Goal: Transaction & Acquisition: Purchase product/service

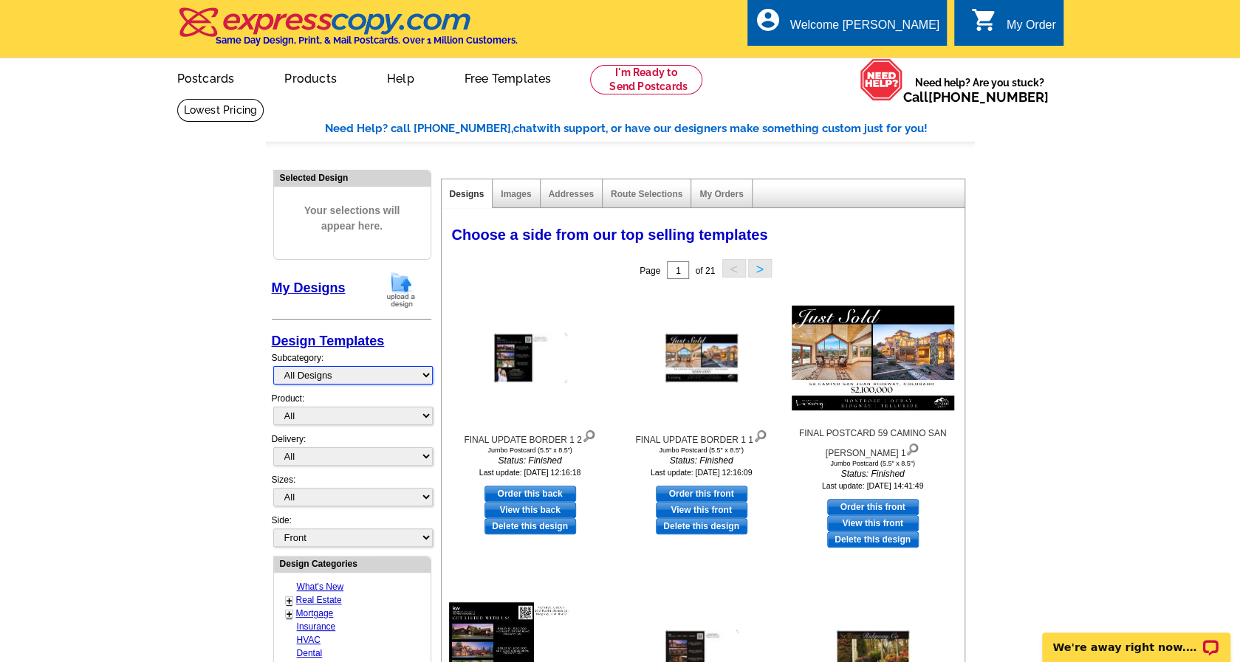
click at [429, 373] on select "All Designs Finished Designs Unfinished Designs" at bounding box center [352, 375] width 159 height 18
click at [273, 366] on select "All Designs Finished Designs Unfinished Designs" at bounding box center [352, 375] width 159 height 18
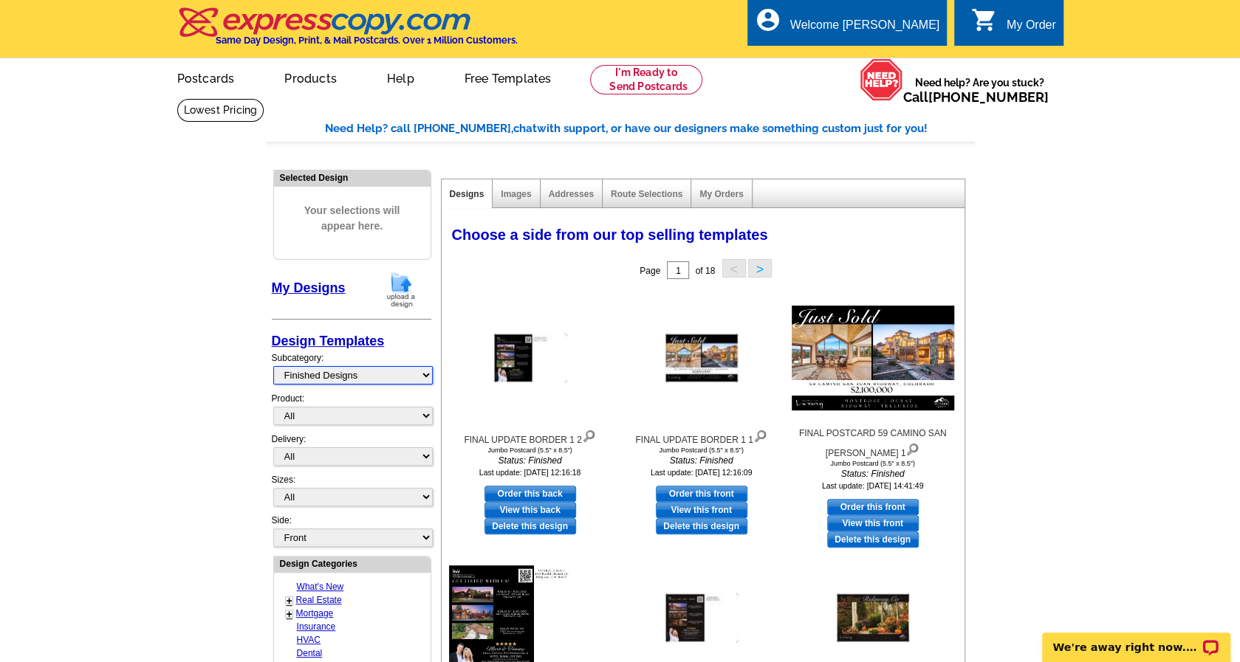
click at [421, 371] on select "All Designs Finished Designs Unfinished Designs" at bounding box center [352, 375] width 159 height 18
select select "my"
click at [273, 366] on select "All Designs Finished Designs Unfinished Designs" at bounding box center [352, 375] width 159 height 18
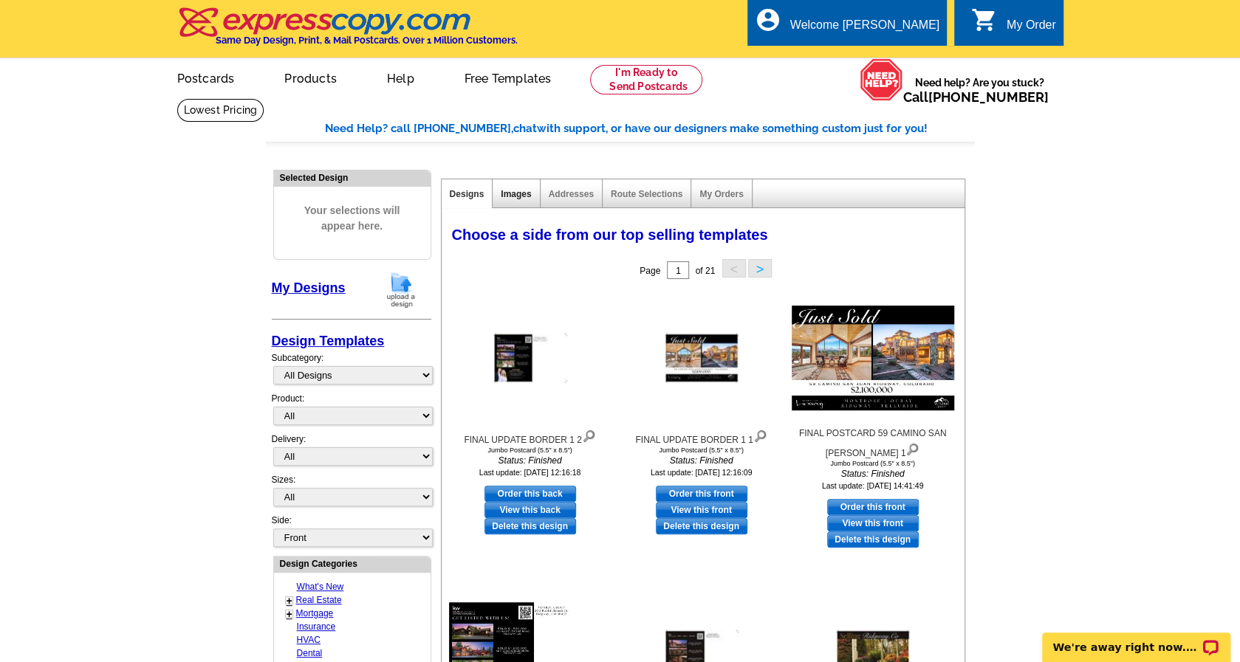
click at [512, 193] on link "Images" at bounding box center [516, 194] width 30 height 10
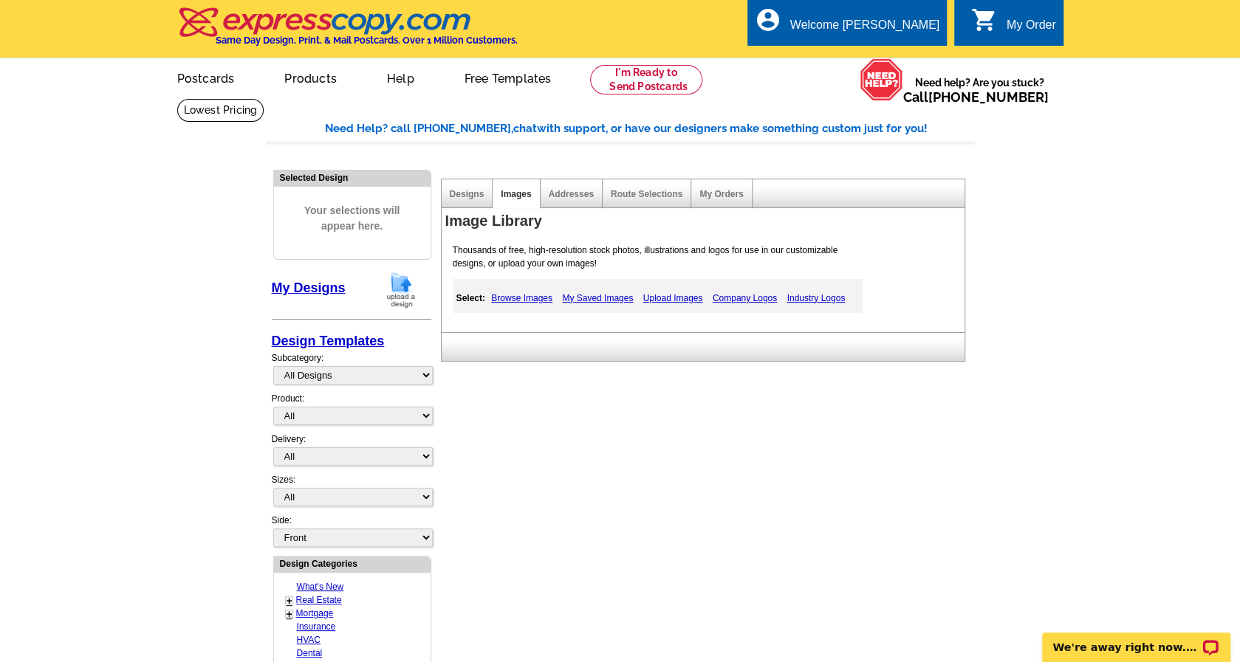
click at [518, 295] on link "Browse Images" at bounding box center [521, 298] width 69 height 18
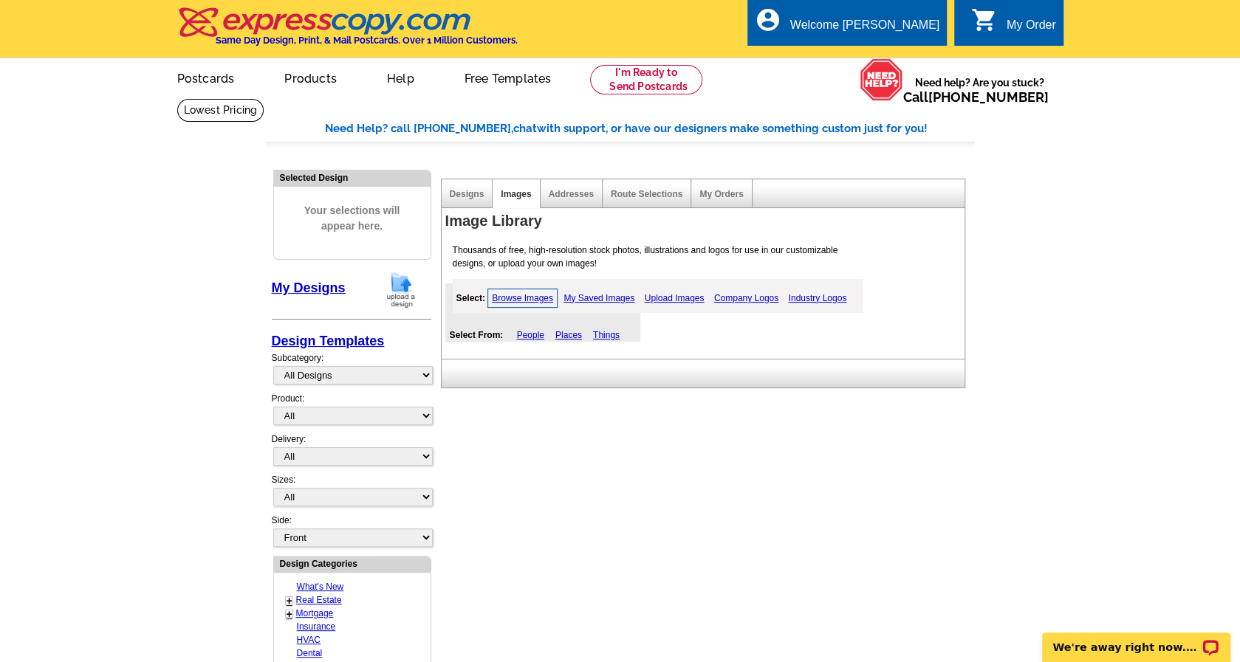
click at [679, 298] on link "Upload Images" at bounding box center [674, 298] width 67 height 18
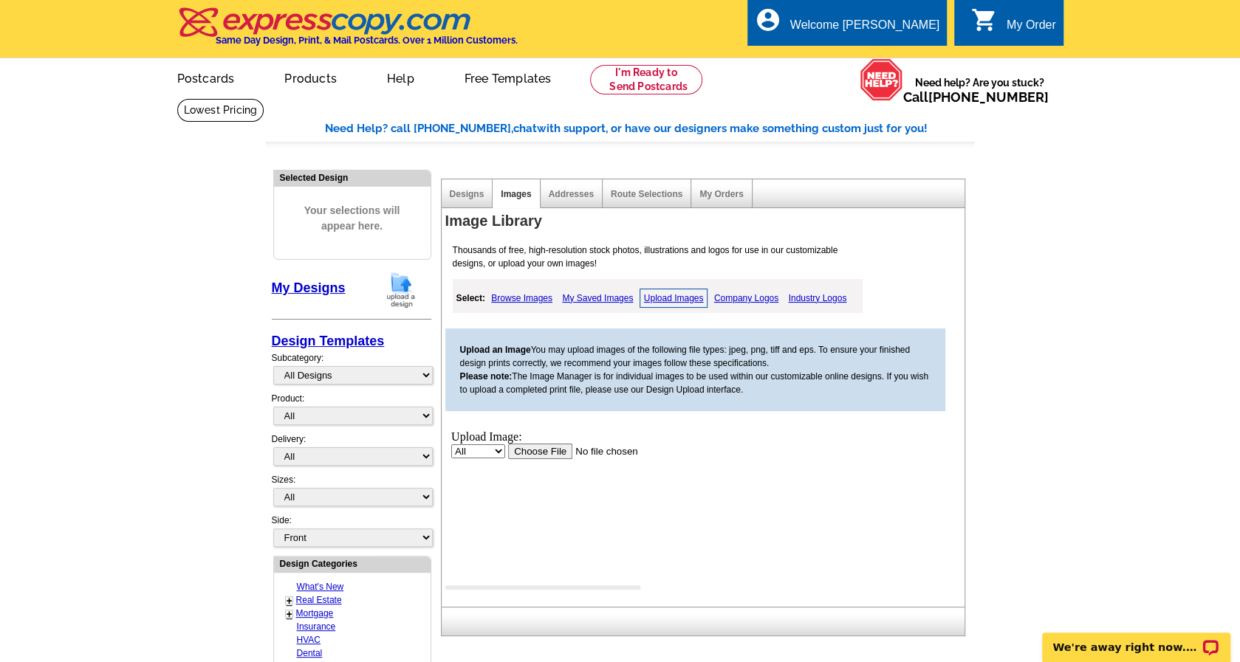
click at [529, 446] on input "file" at bounding box center [600, 451] width 187 height 16
click at [541, 452] on input "file" at bounding box center [600, 451] width 187 height 16
click at [541, 447] on input "file" at bounding box center [600, 451] width 187 height 16
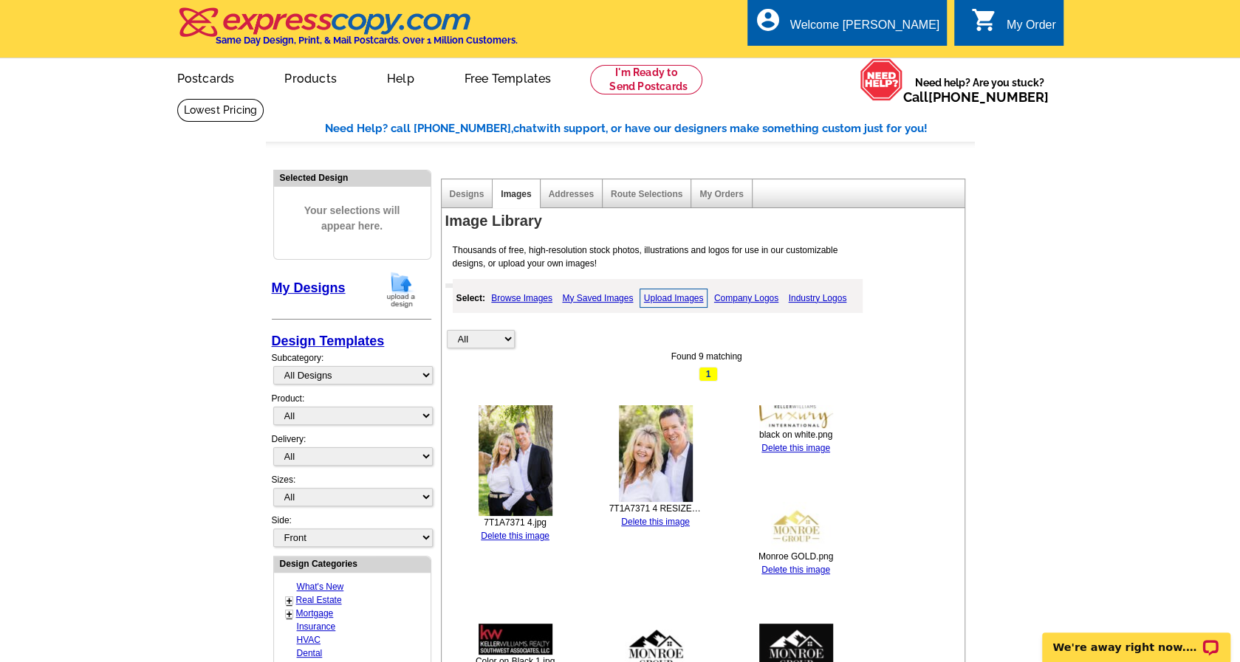
scroll to position [74, 0]
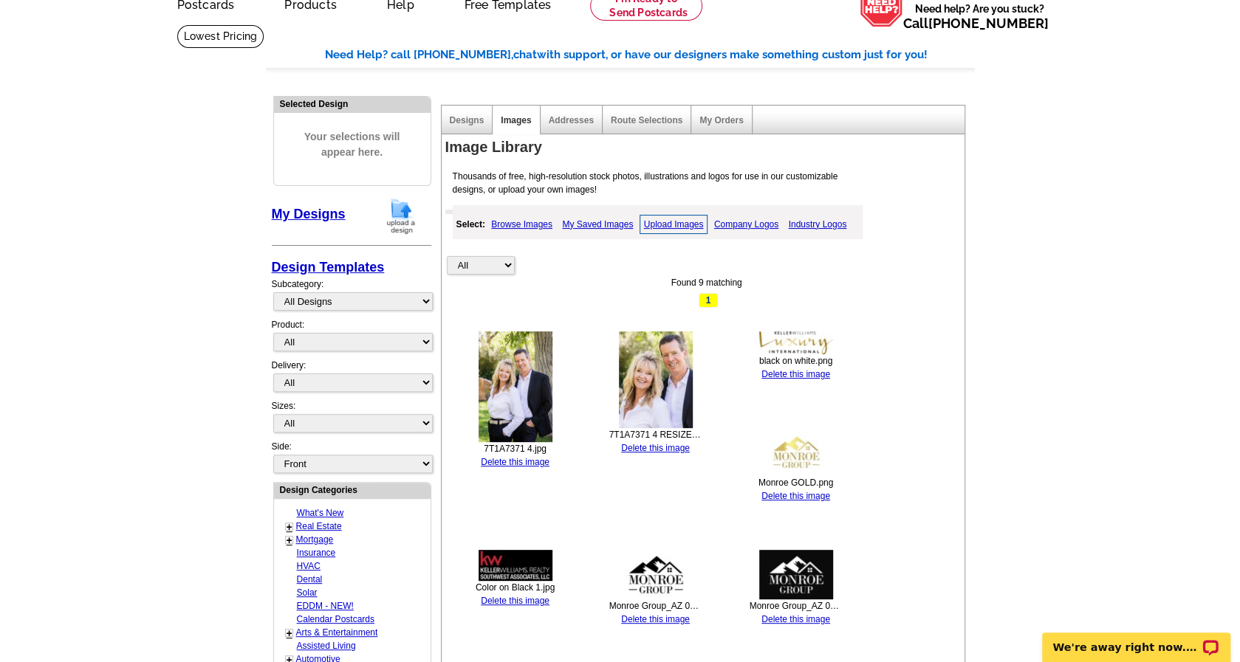
click at [524, 459] on link "Delete this image" at bounding box center [515, 462] width 69 height 10
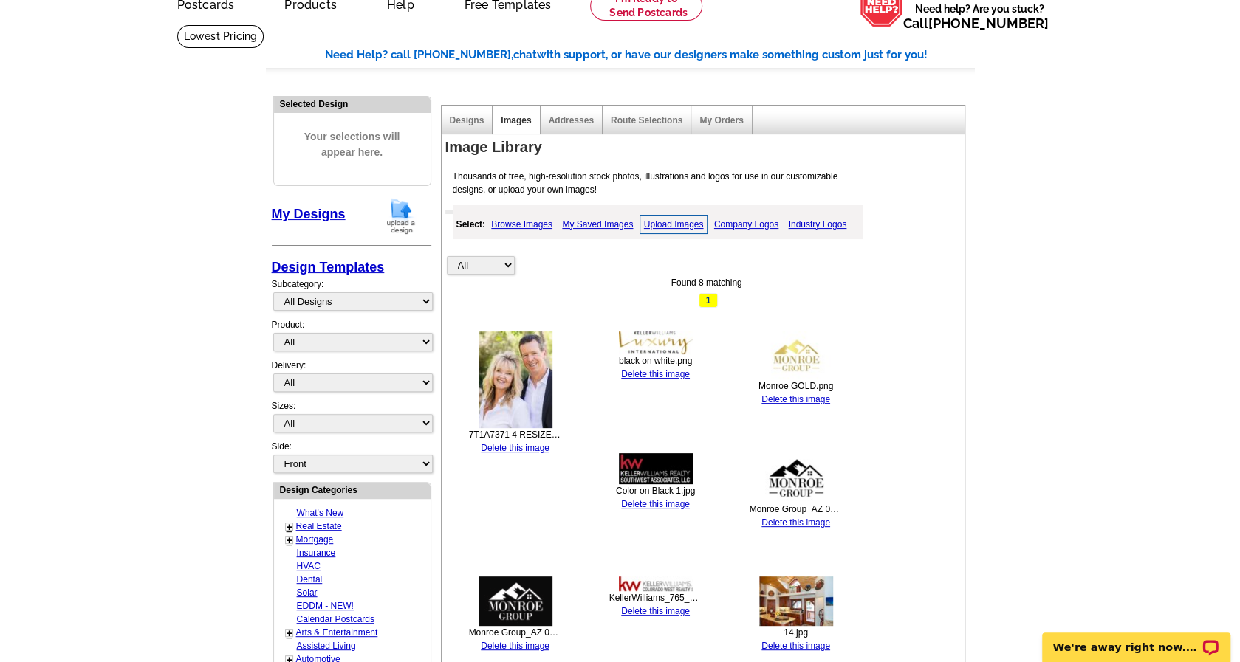
scroll to position [295, 0]
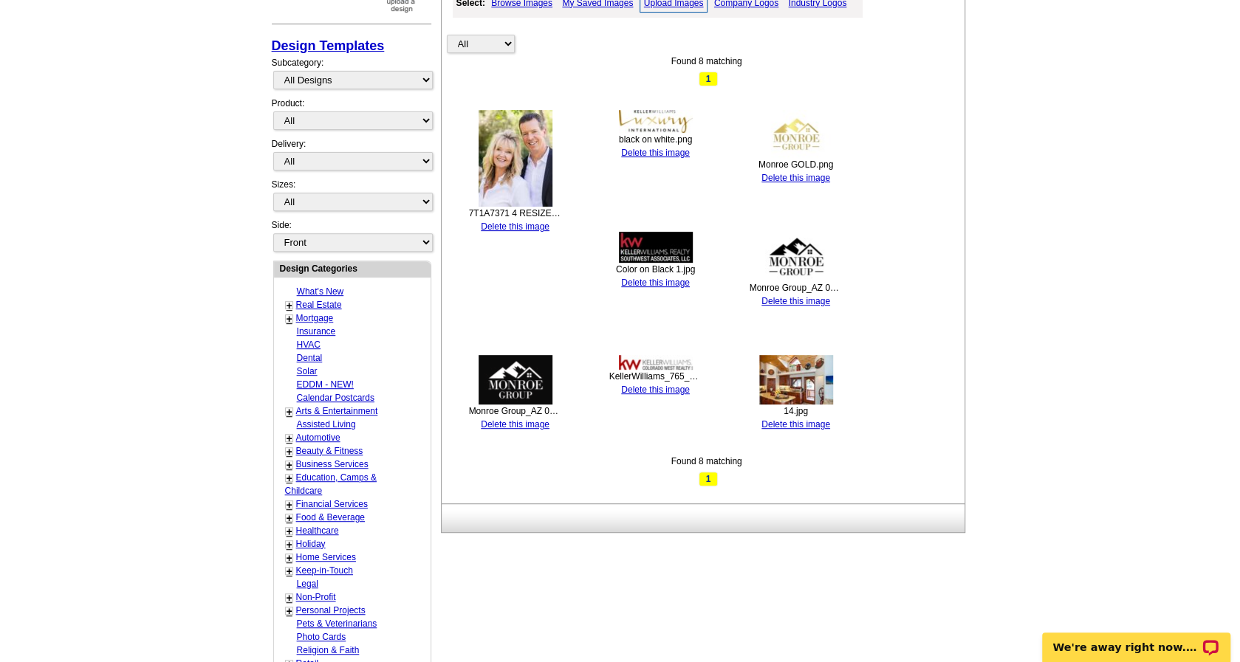
click at [795, 422] on link "Delete this image" at bounding box center [795, 424] width 69 height 10
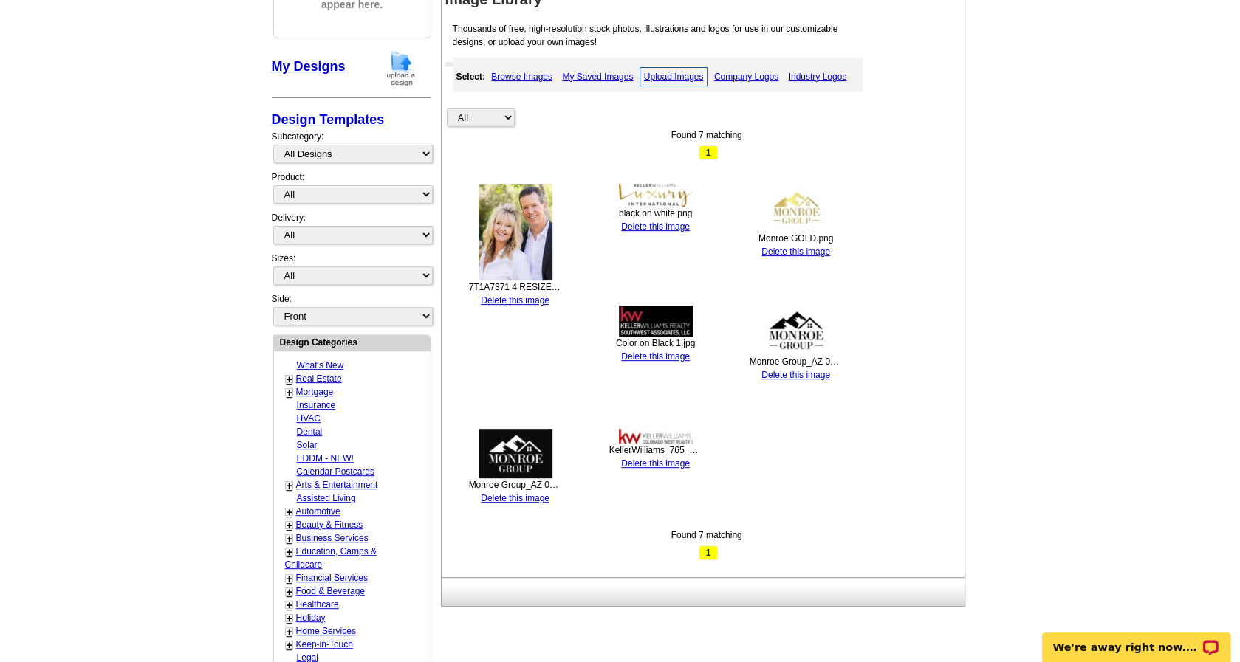
scroll to position [74, 0]
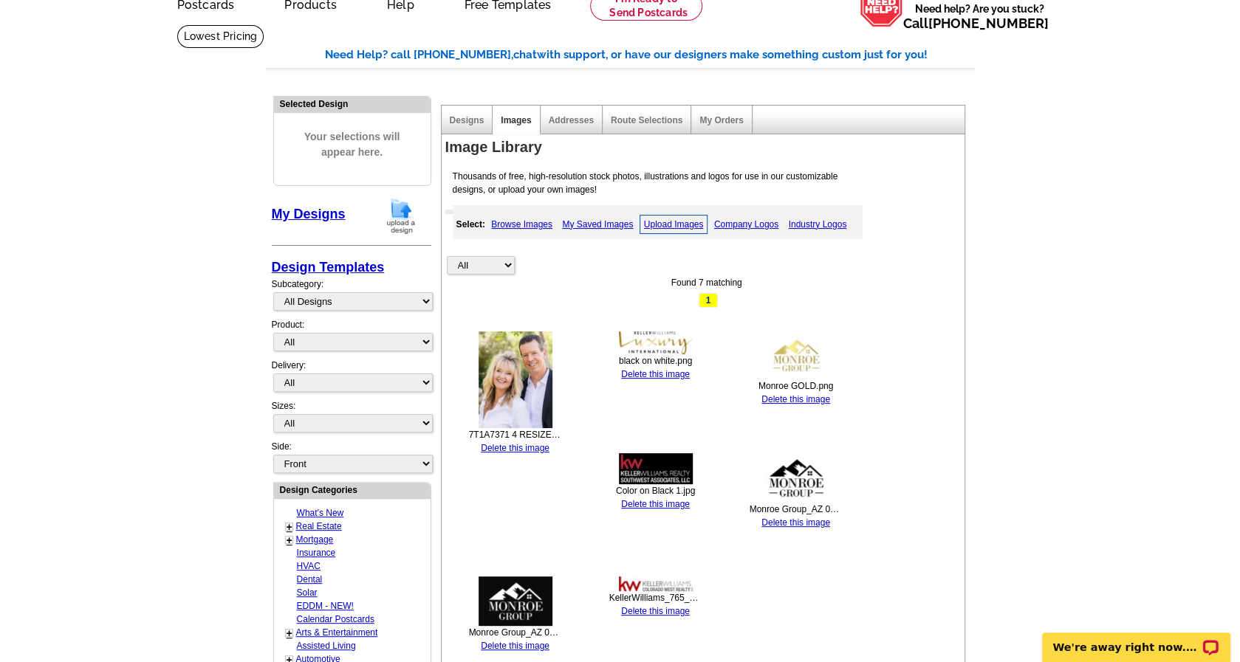
click at [524, 224] on link "Browse Images" at bounding box center [521, 225] width 69 height 18
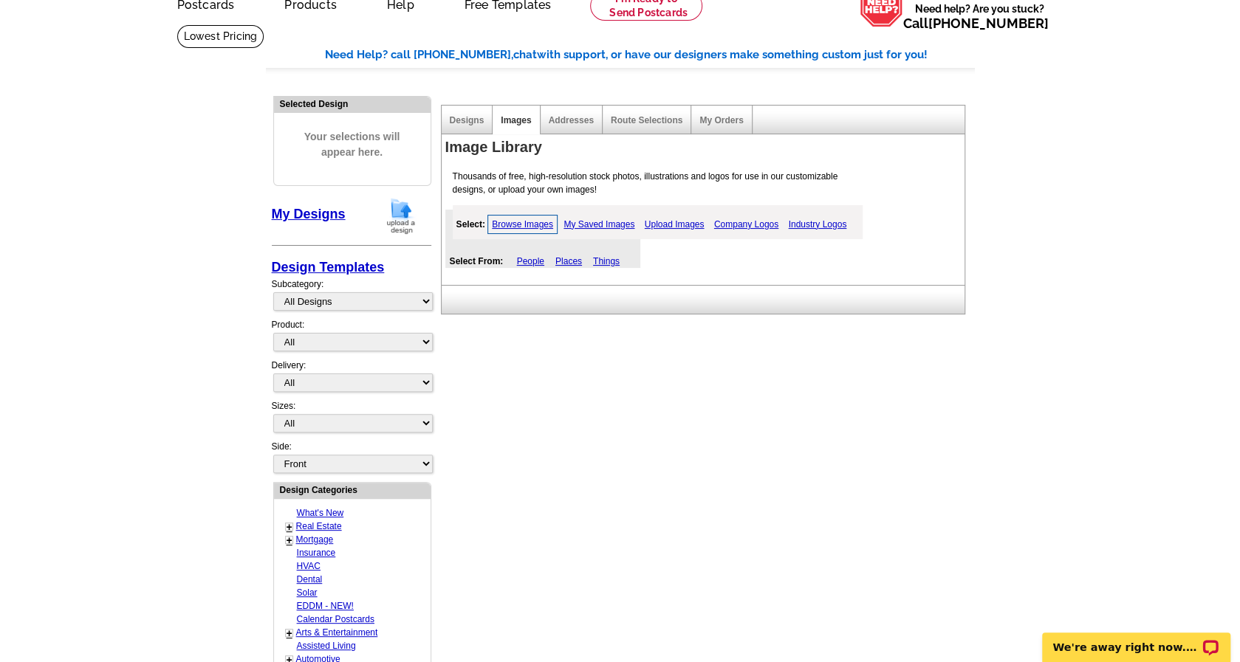
click at [676, 222] on link "Upload Images" at bounding box center [674, 225] width 67 height 18
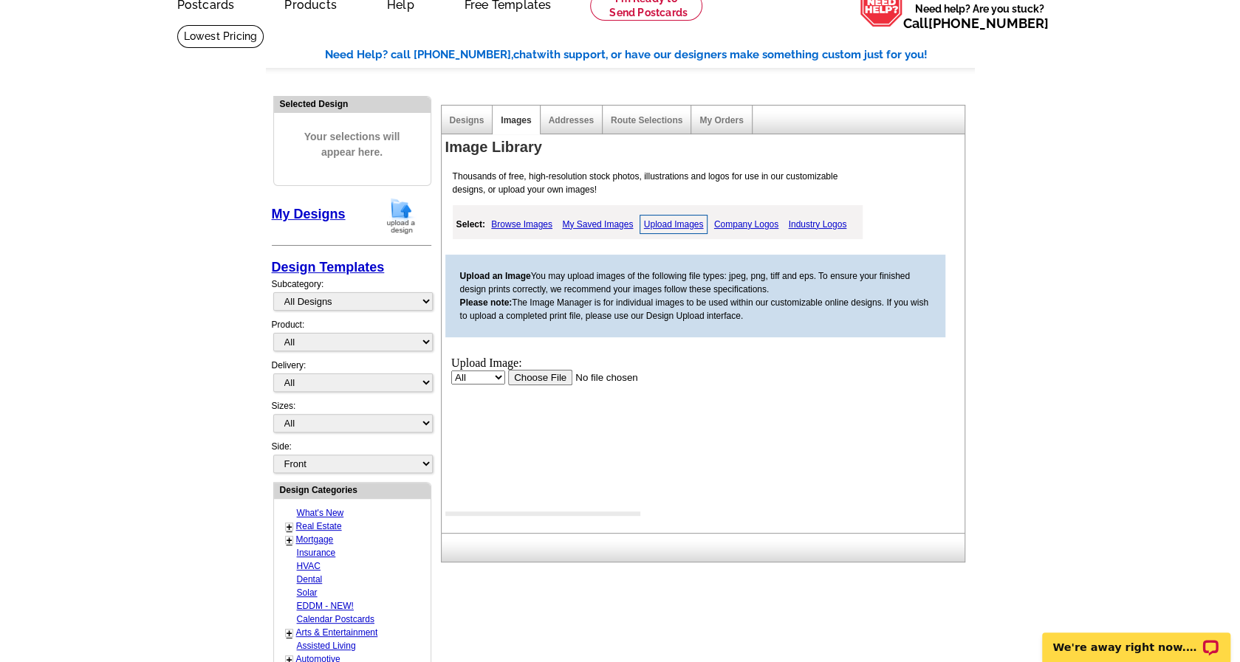
scroll to position [0, 0]
click at [549, 371] on input "file" at bounding box center [600, 377] width 187 height 16
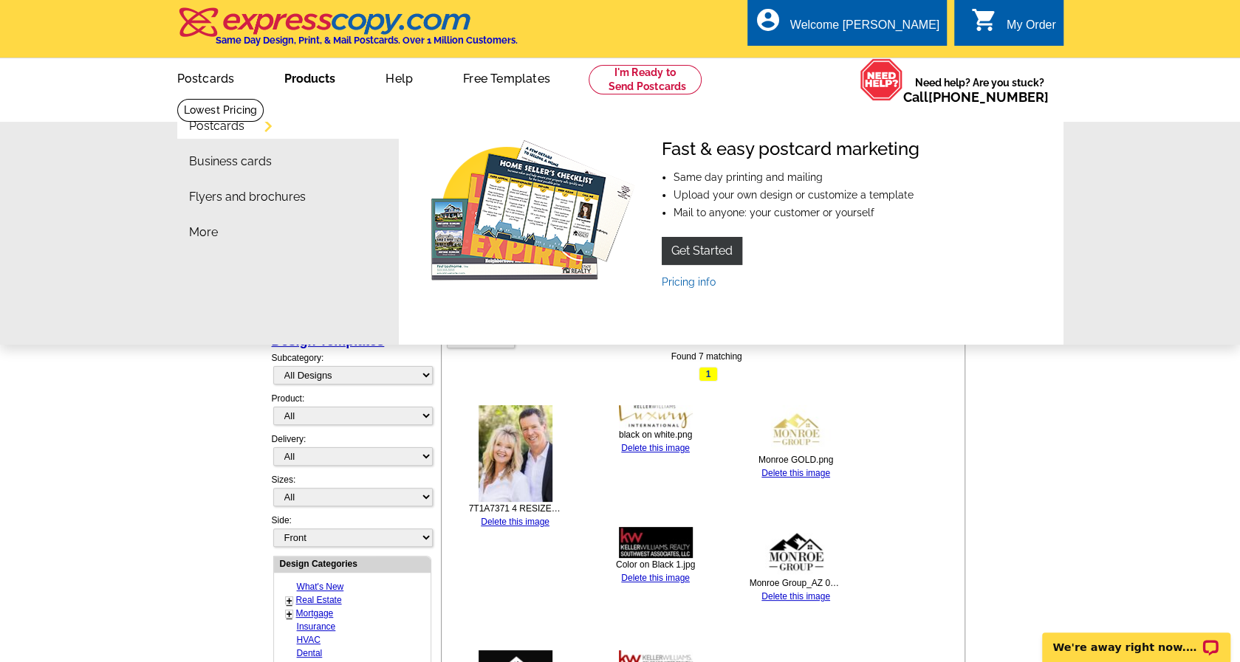
click at [213, 127] on link "Postcards" at bounding box center [216, 126] width 55 height 12
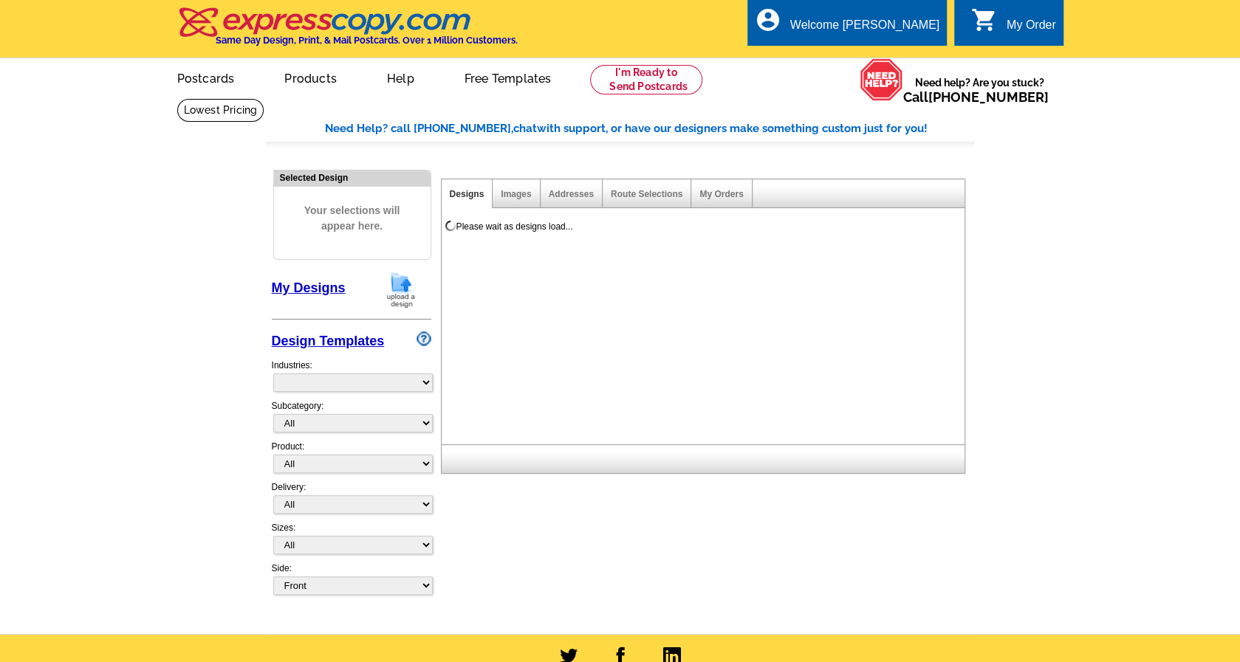
select select "785"
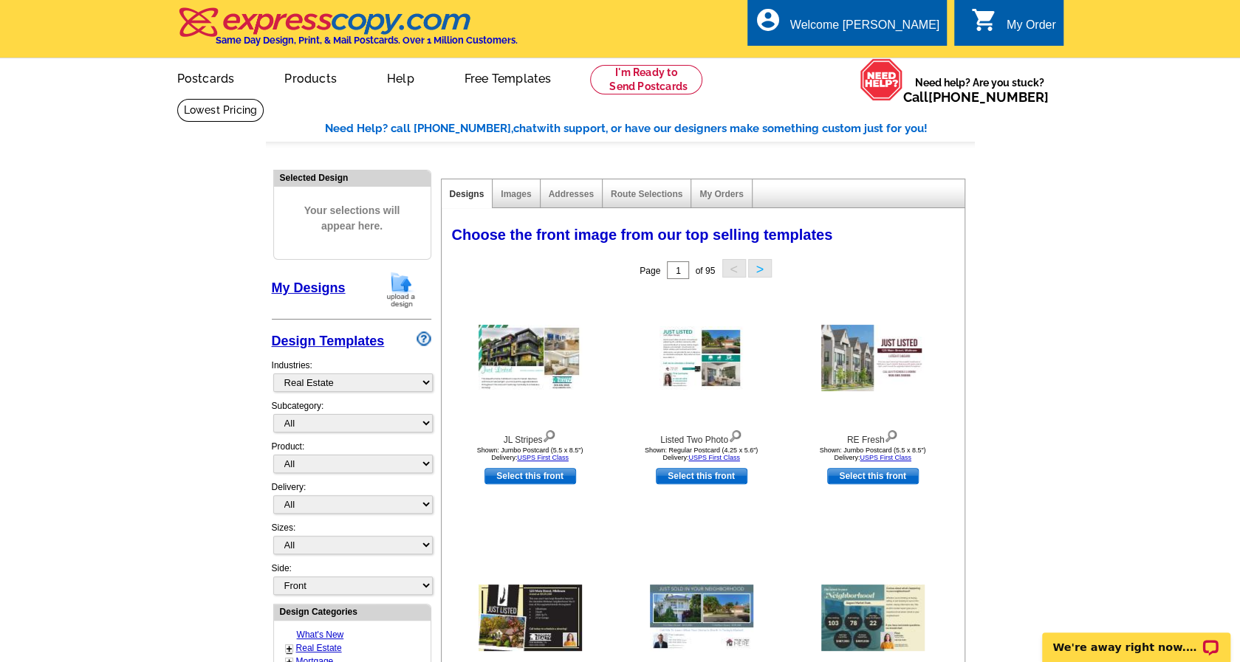
click at [309, 282] on link "My Designs" at bounding box center [309, 288] width 74 height 15
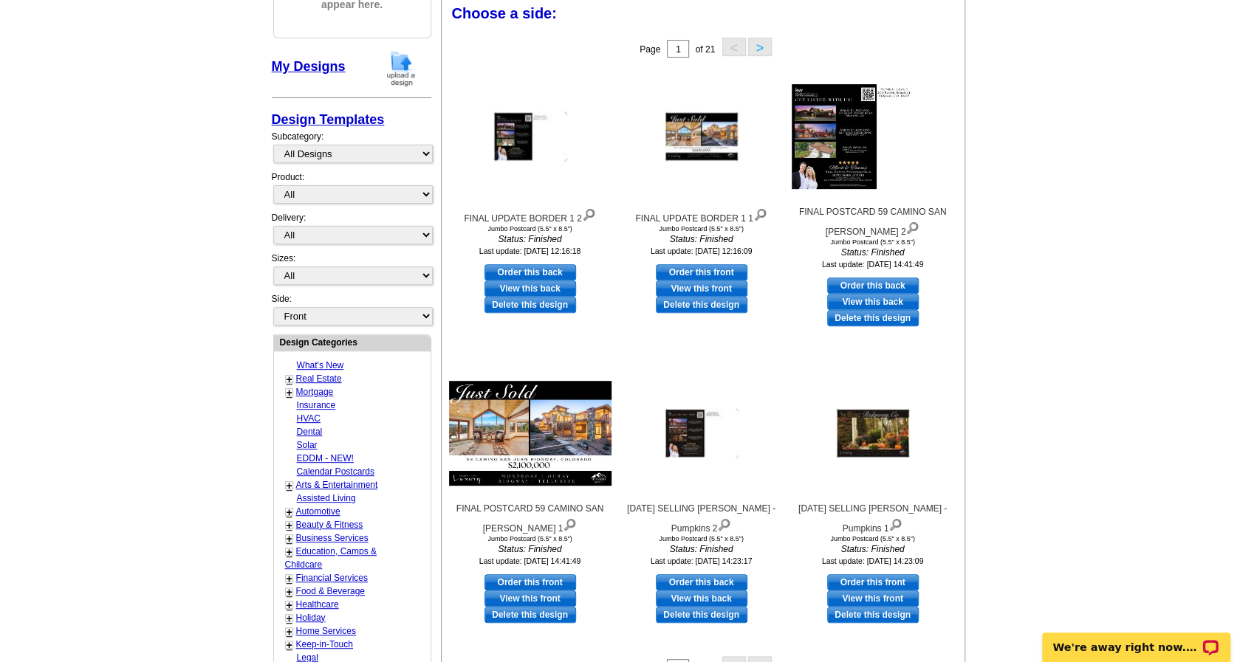
scroll to position [148, 0]
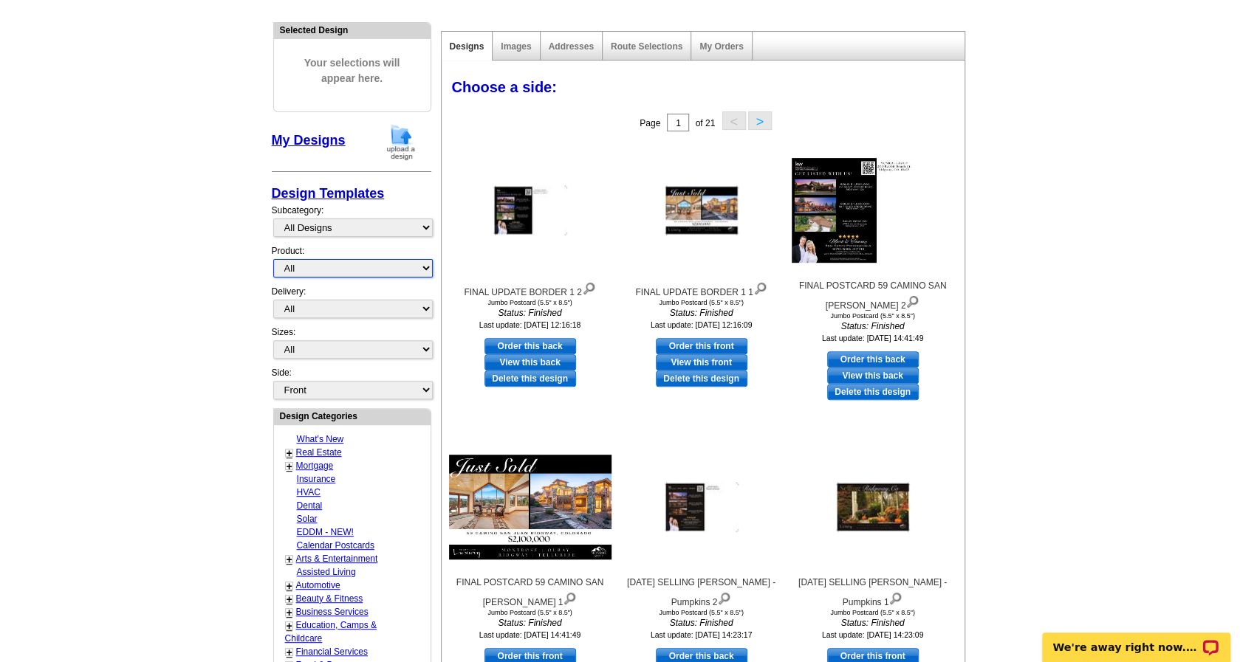
click at [420, 262] on select "All Postcards Letters and flyers Business Cards Door Hangers Greeting Cards" at bounding box center [352, 268] width 159 height 18
select select "1"
click at [273, 259] on select "All Postcards Letters and flyers Business Cards Door Hangers Greeting Cards" at bounding box center [352, 268] width 159 height 18
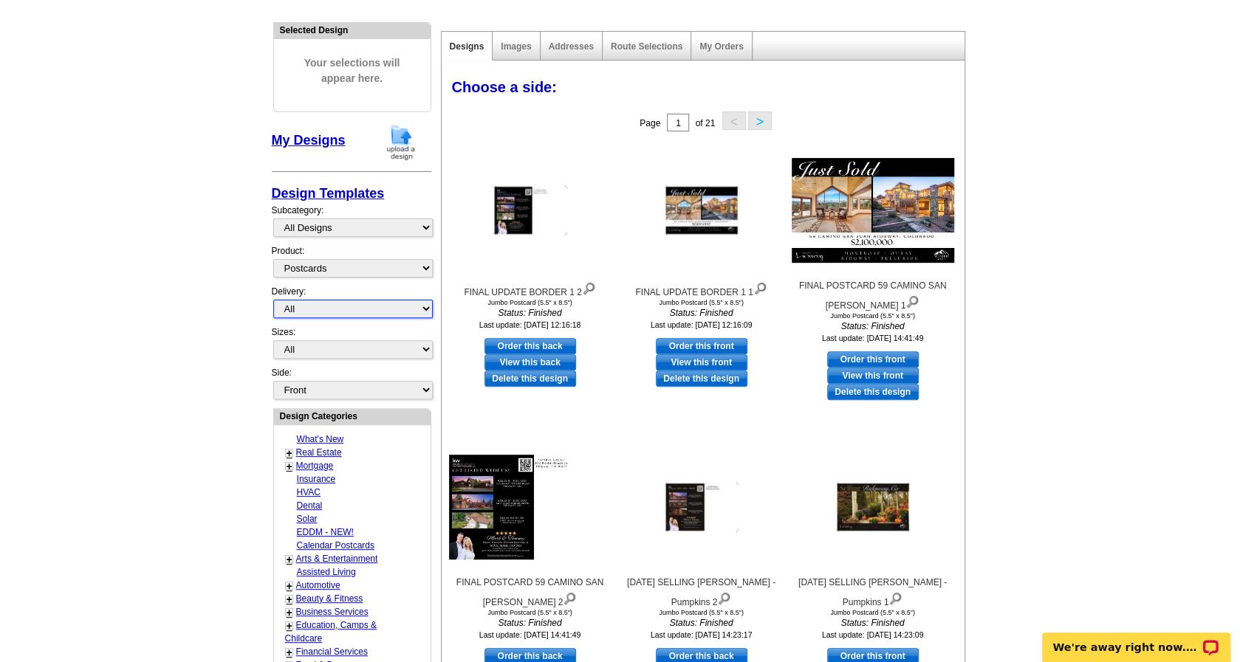
click at [422, 305] on select "All First Class Mail Shipped to Me EDDM Save 66% on Postage" at bounding box center [352, 309] width 159 height 18
select select "1"
click at [273, 300] on select "All First Class Mail Shipped to Me EDDM Save 66% on Postage" at bounding box center [352, 309] width 159 height 18
click at [428, 342] on select "All Jumbo Postcard (5.5" x 8.5") Regular Postcard (4.25" x 5.6") Panoramic Post…" at bounding box center [352, 349] width 159 height 18
select select "2"
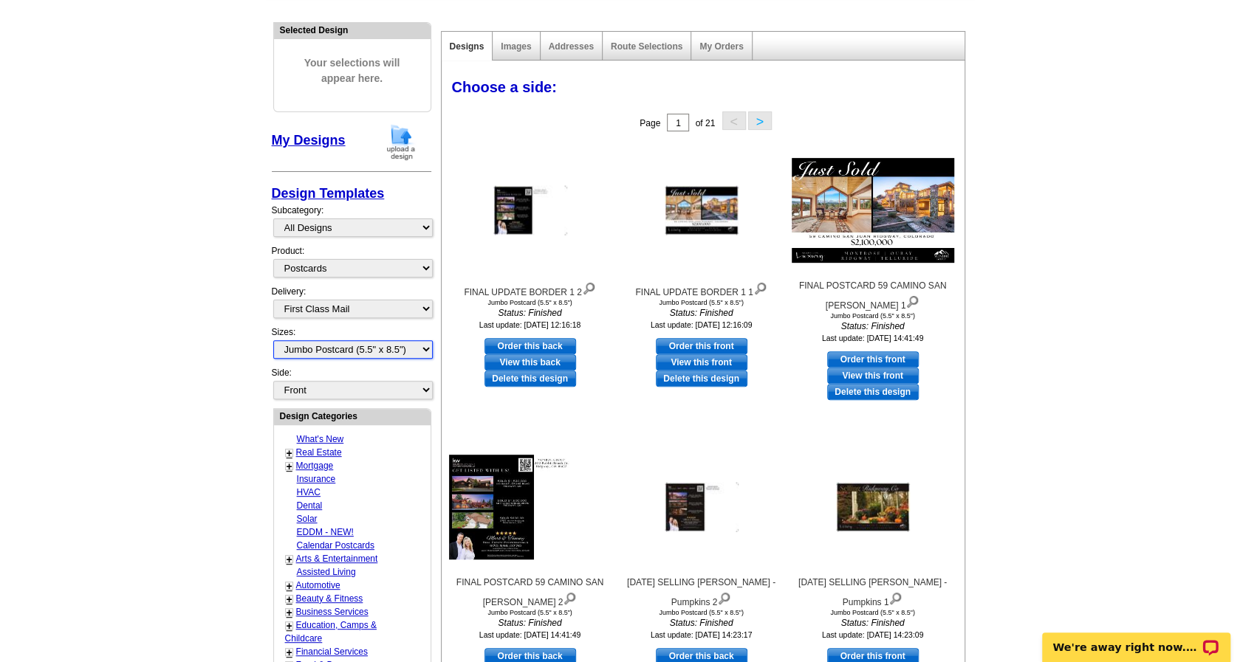
click at [273, 340] on select "All Jumbo Postcard (5.5" x 8.5") Regular Postcard (4.25" x 5.6") Panoramic Post…" at bounding box center [352, 349] width 159 height 18
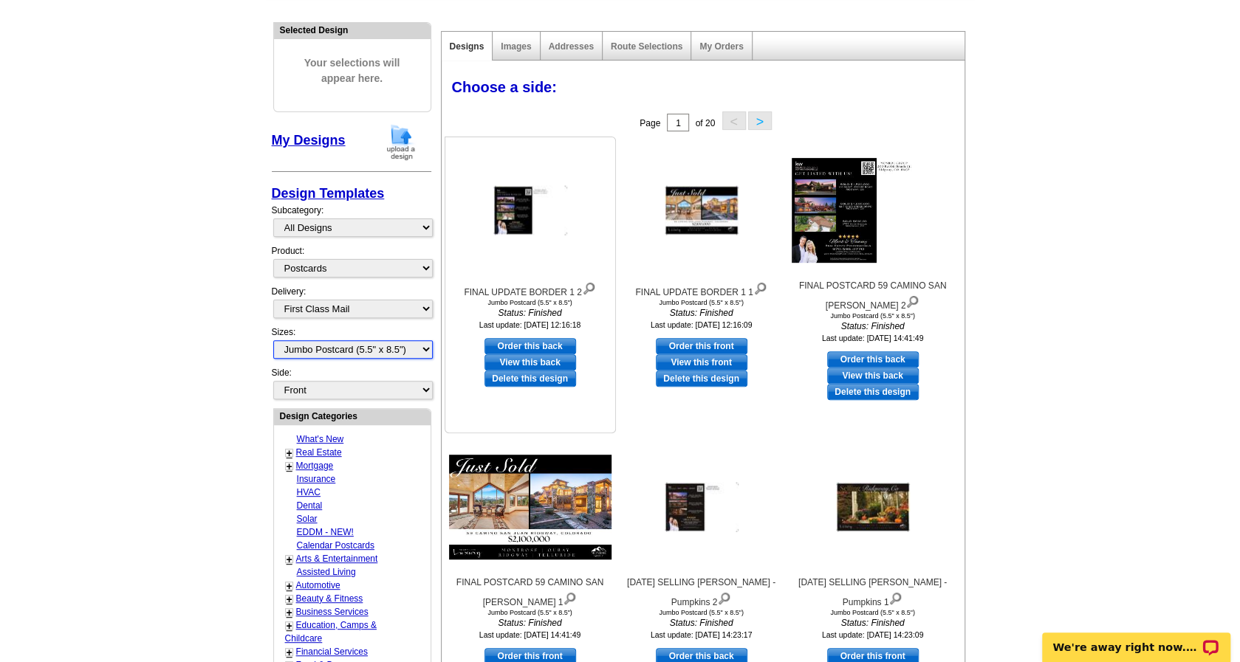
scroll to position [0, 0]
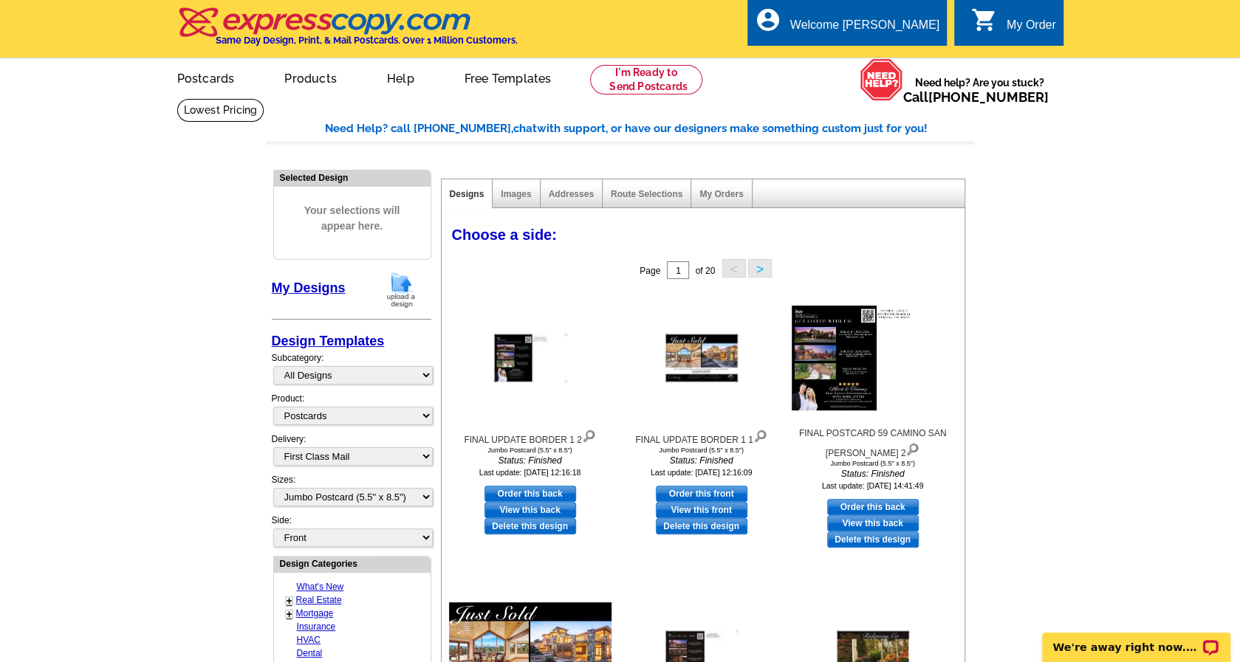
click at [403, 288] on img at bounding box center [401, 290] width 38 height 38
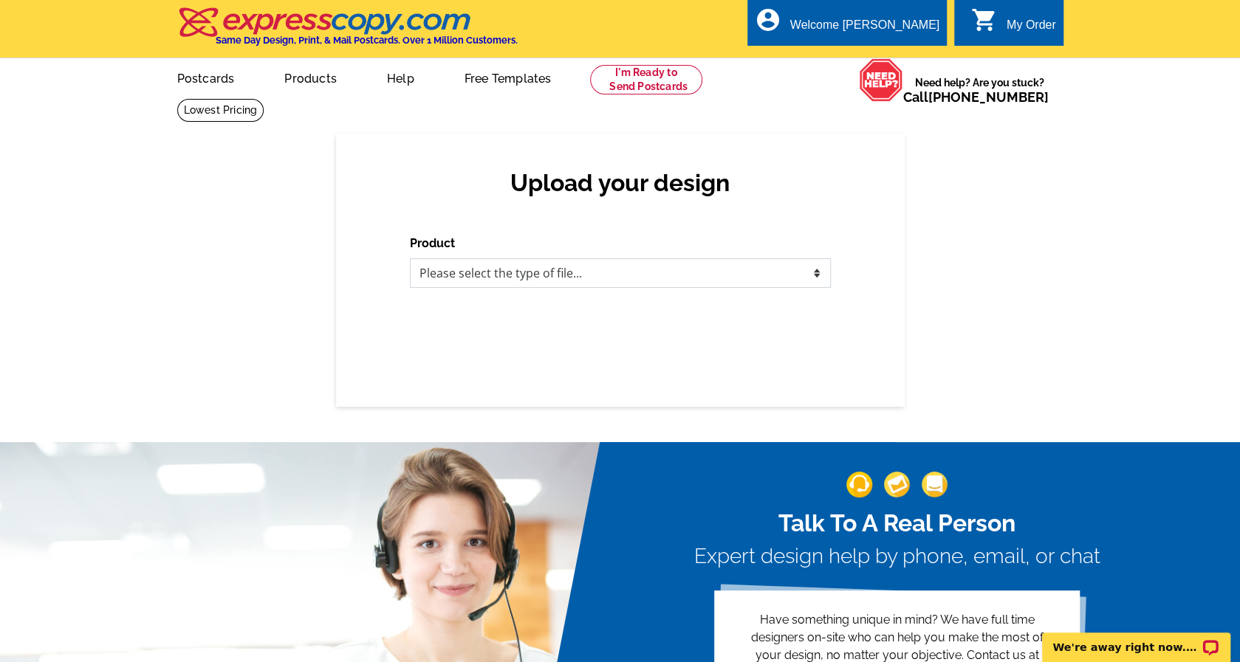
click at [809, 270] on select "Please select the type of file... Postcards Business Cards Letters and flyers G…" at bounding box center [620, 273] width 421 height 30
select select "1"
click at [410, 259] on select "Please select the type of file... Postcards Business Cards Letters and flyers G…" at bounding box center [620, 273] width 421 height 30
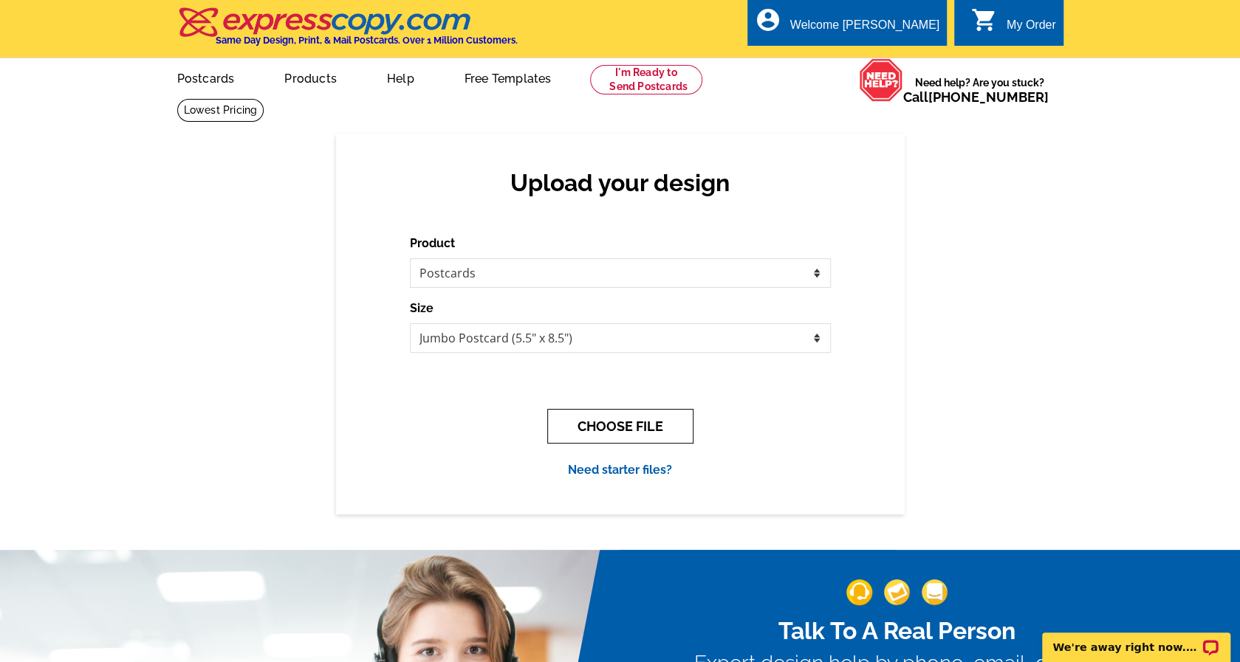
click at [624, 429] on button "CHOOSE FILE" at bounding box center [620, 426] width 146 height 35
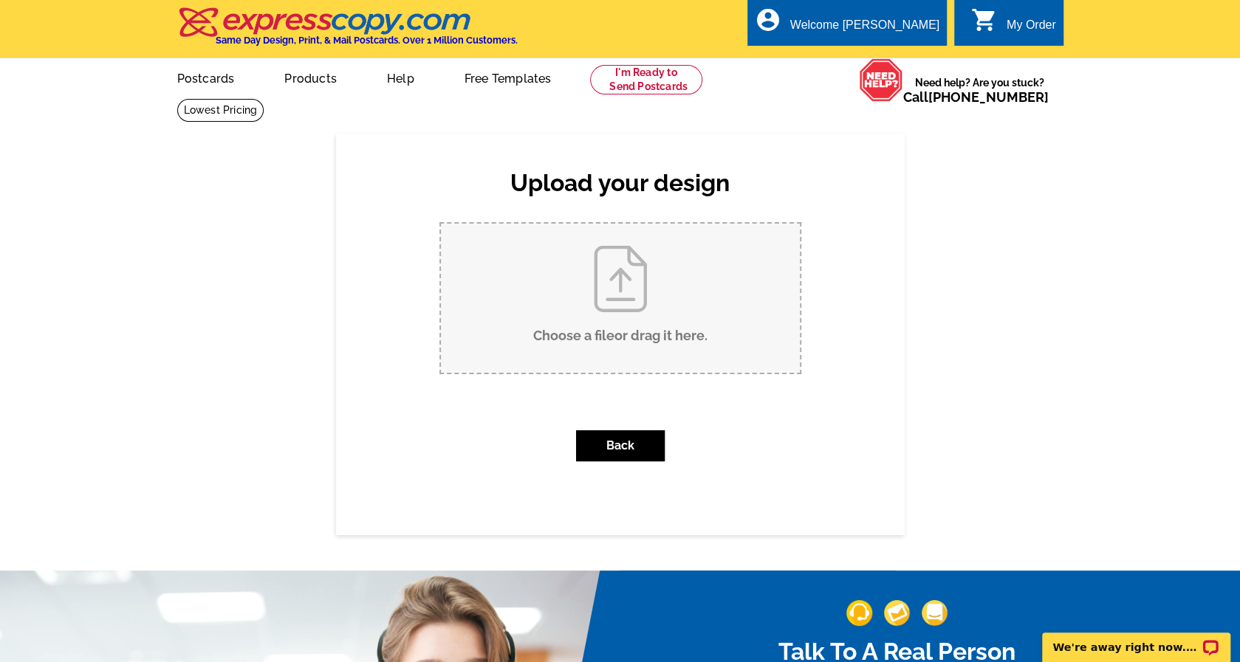
click at [582, 290] on input "Choose a file or drag it here ." at bounding box center [620, 298] width 359 height 149
type input "C:\fakepath\FINAL POSTCARD 2025 (1).pdf"
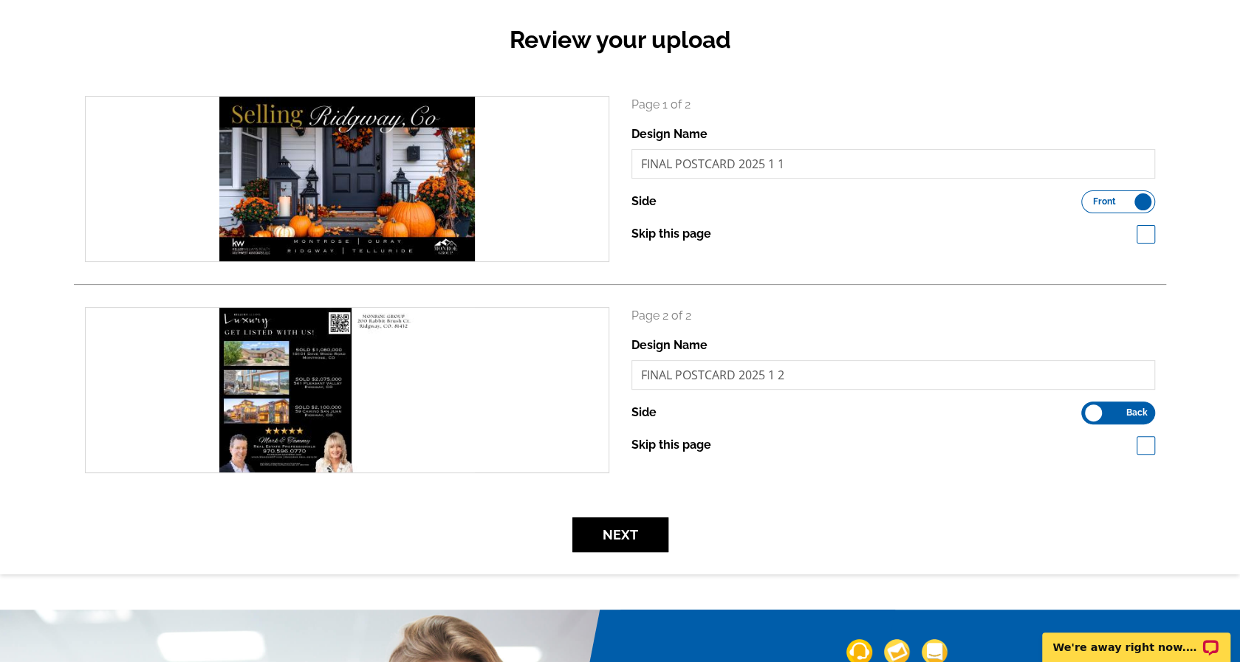
scroll to position [222, 0]
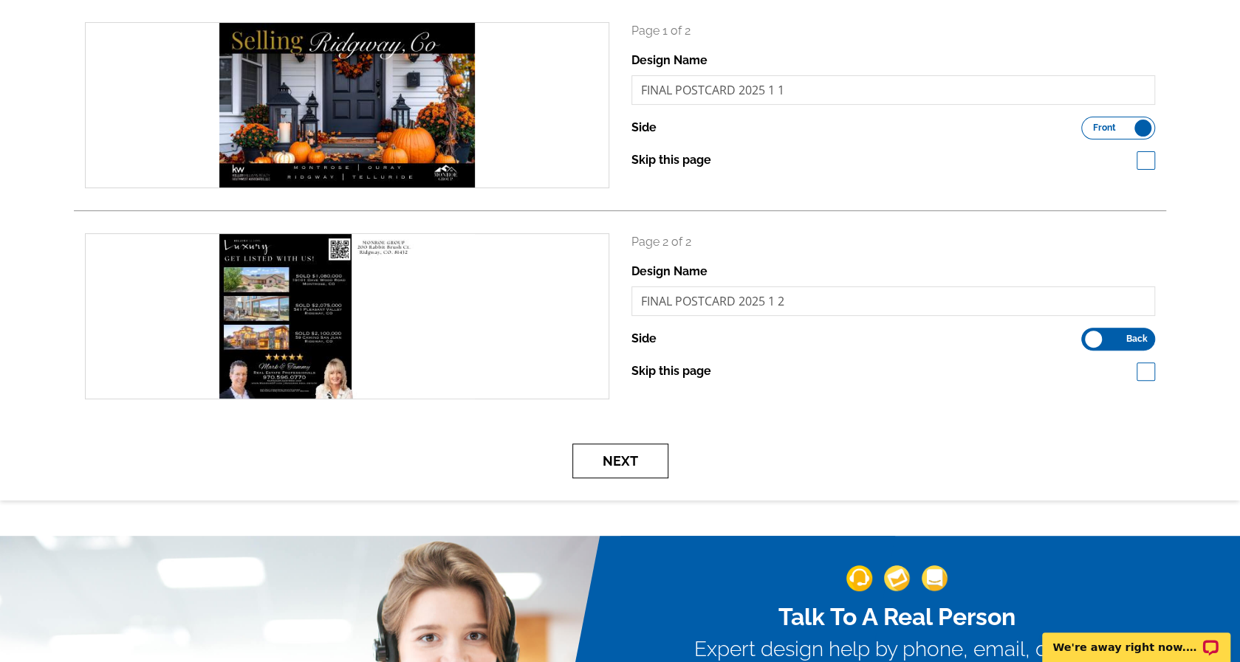
click at [630, 460] on button "Next" at bounding box center [620, 461] width 96 height 35
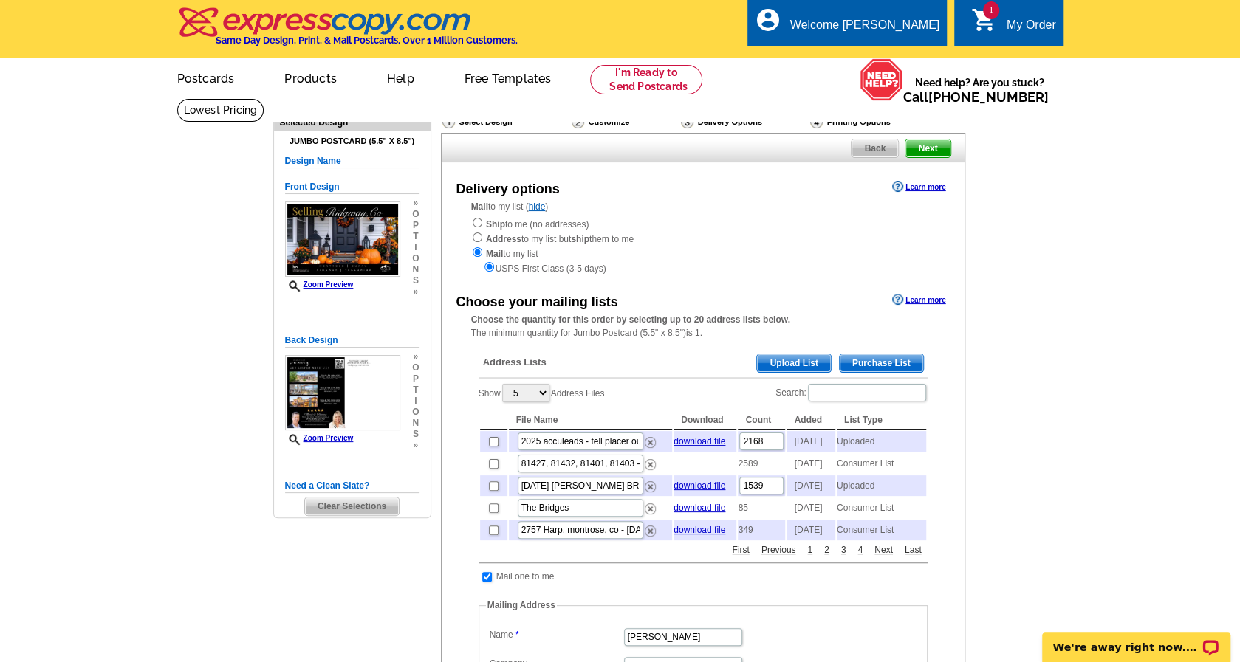
click at [789, 364] on span "Upload List" at bounding box center [793, 363] width 73 height 18
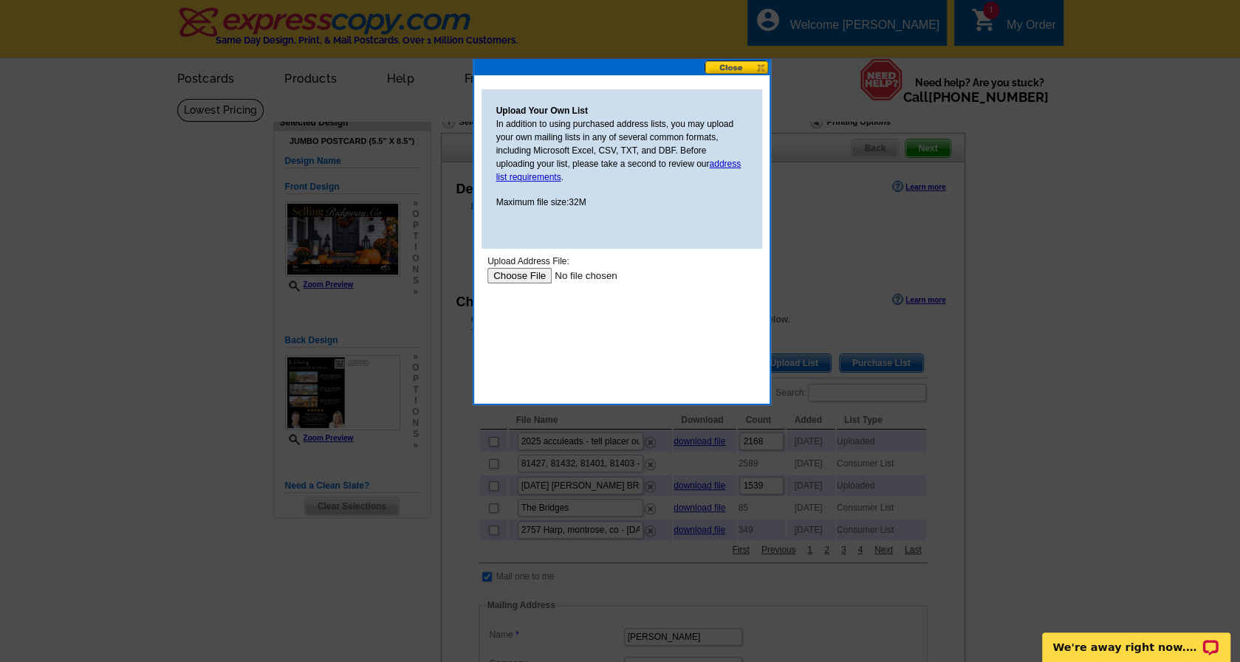
click at [521, 274] on input "file" at bounding box center [580, 276] width 187 height 16
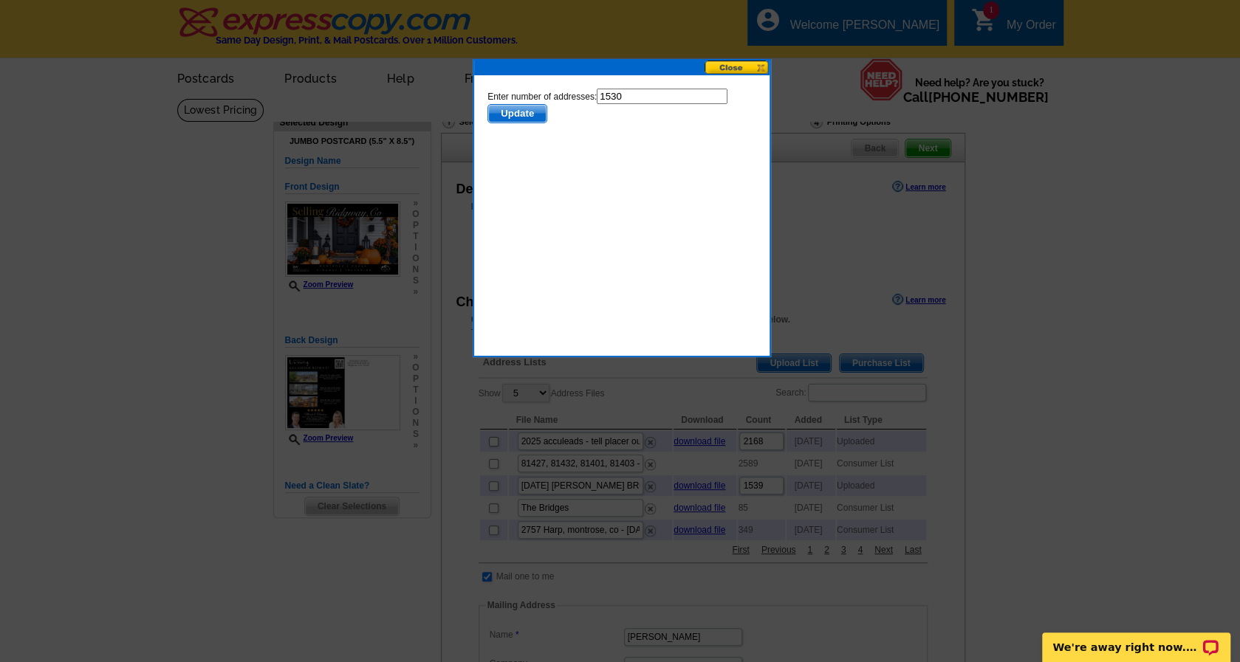
click at [514, 113] on span "Update" at bounding box center [516, 114] width 58 height 18
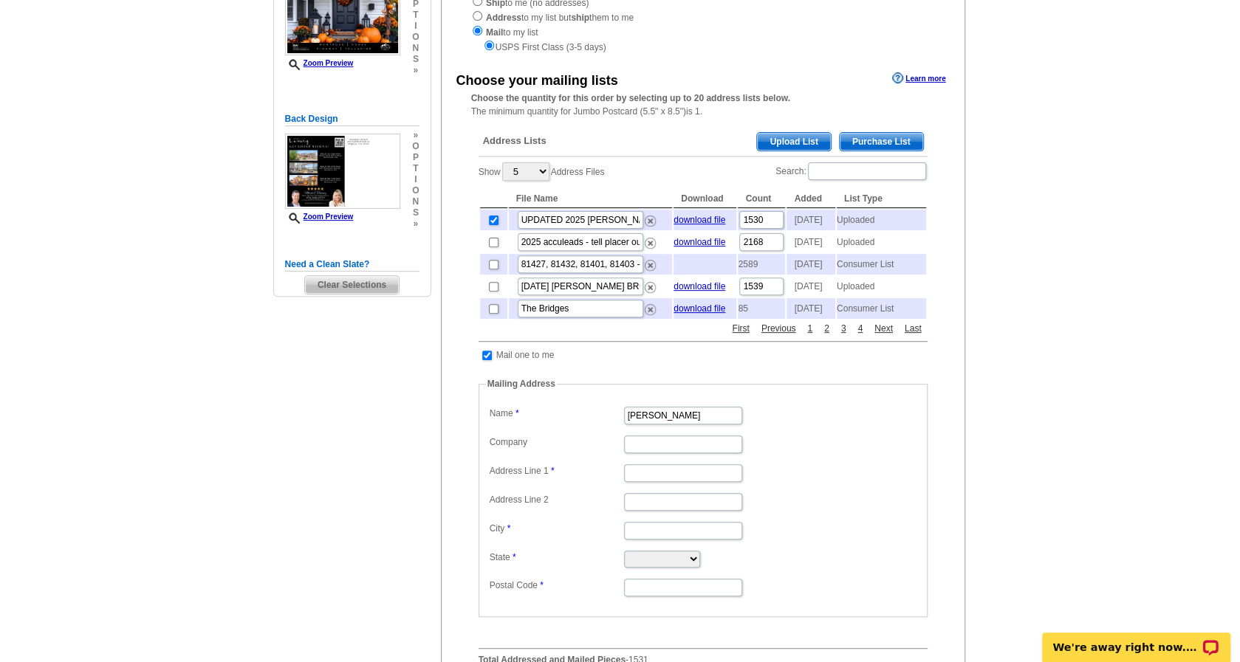
scroll to position [295, 0]
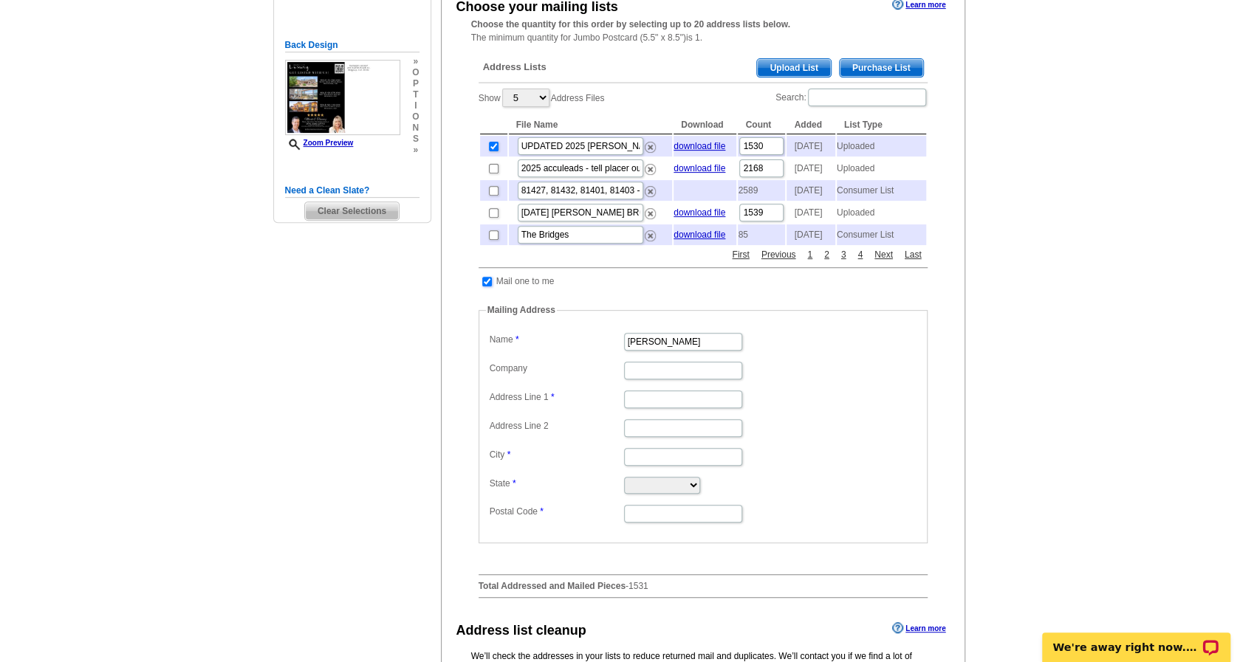
click at [489, 287] on input "checkbox" at bounding box center [487, 282] width 10 height 10
checkbox input "false"
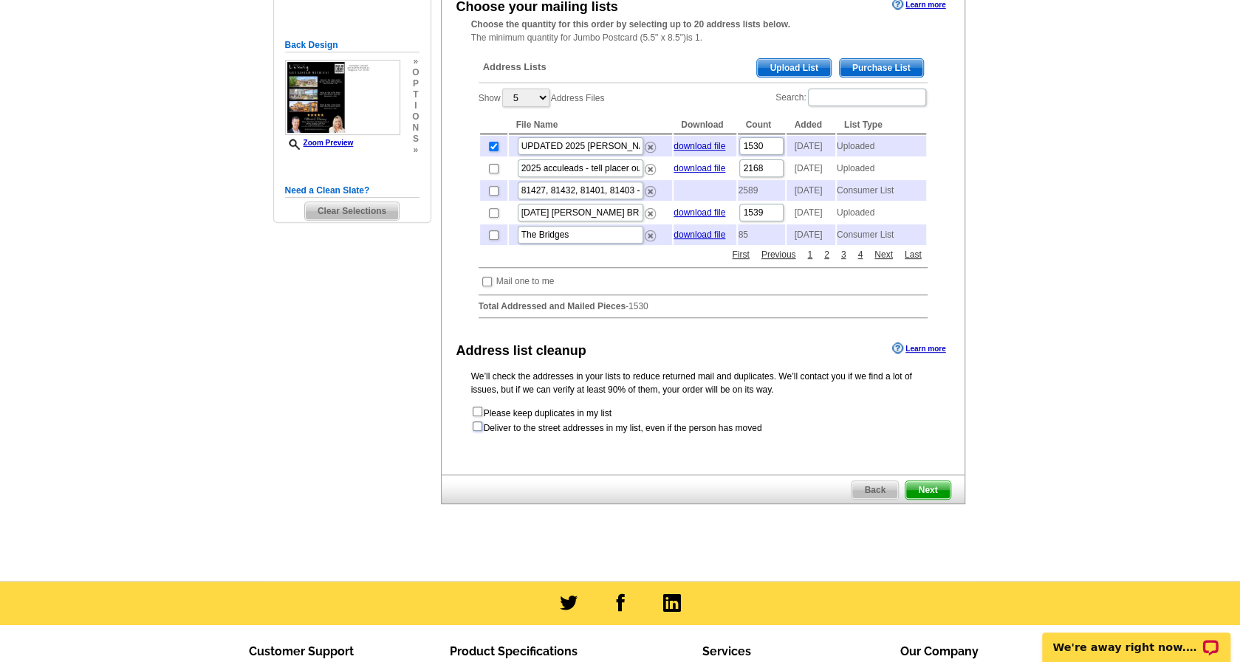
click at [475, 431] on input "checkbox" at bounding box center [478, 427] width 10 height 10
checkbox input "true"
radio input "true"
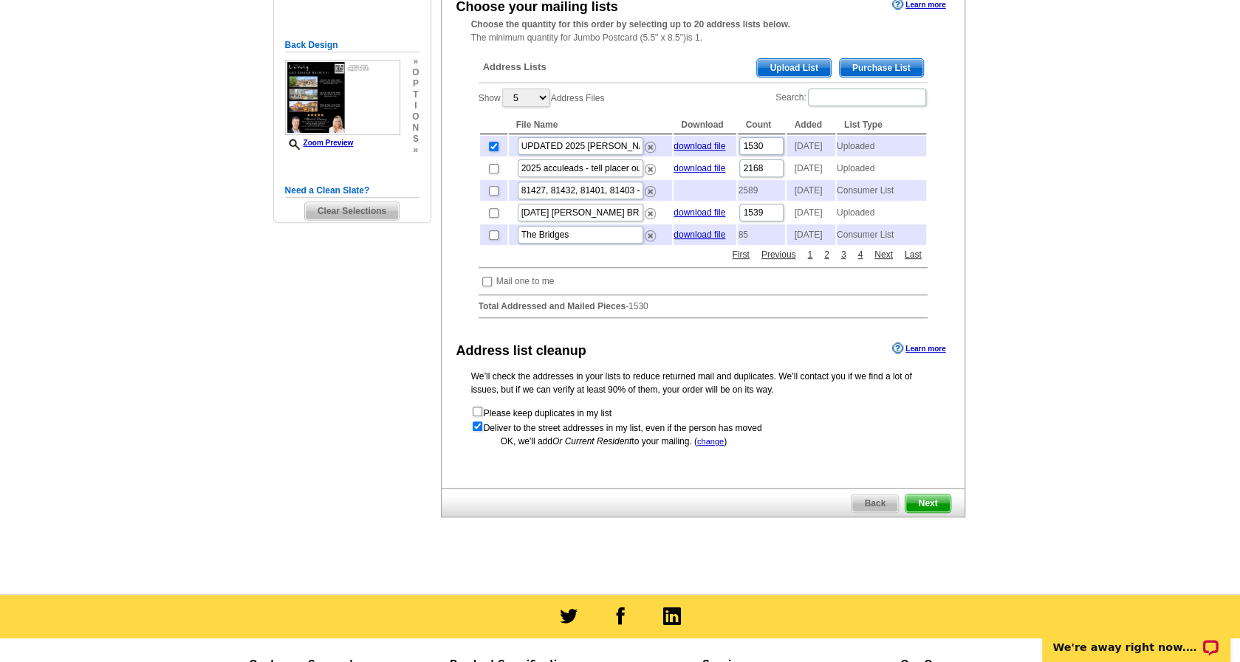
click at [935, 512] on span "Next" at bounding box center [927, 504] width 44 height 18
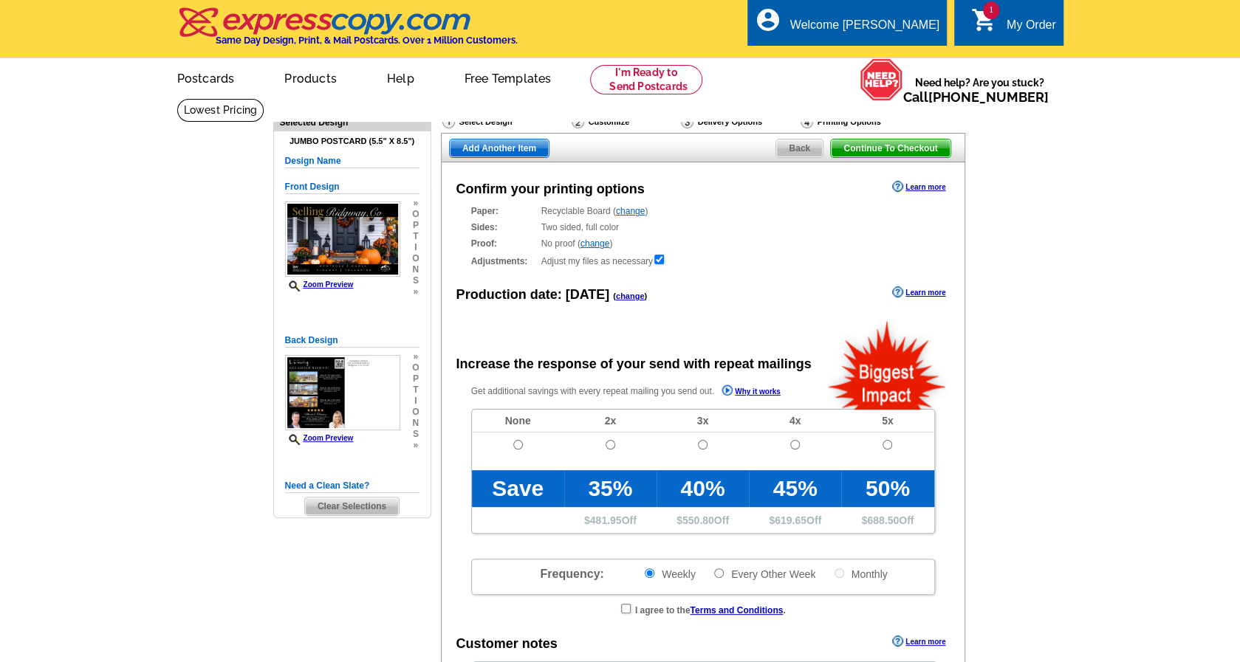
radio input "false"
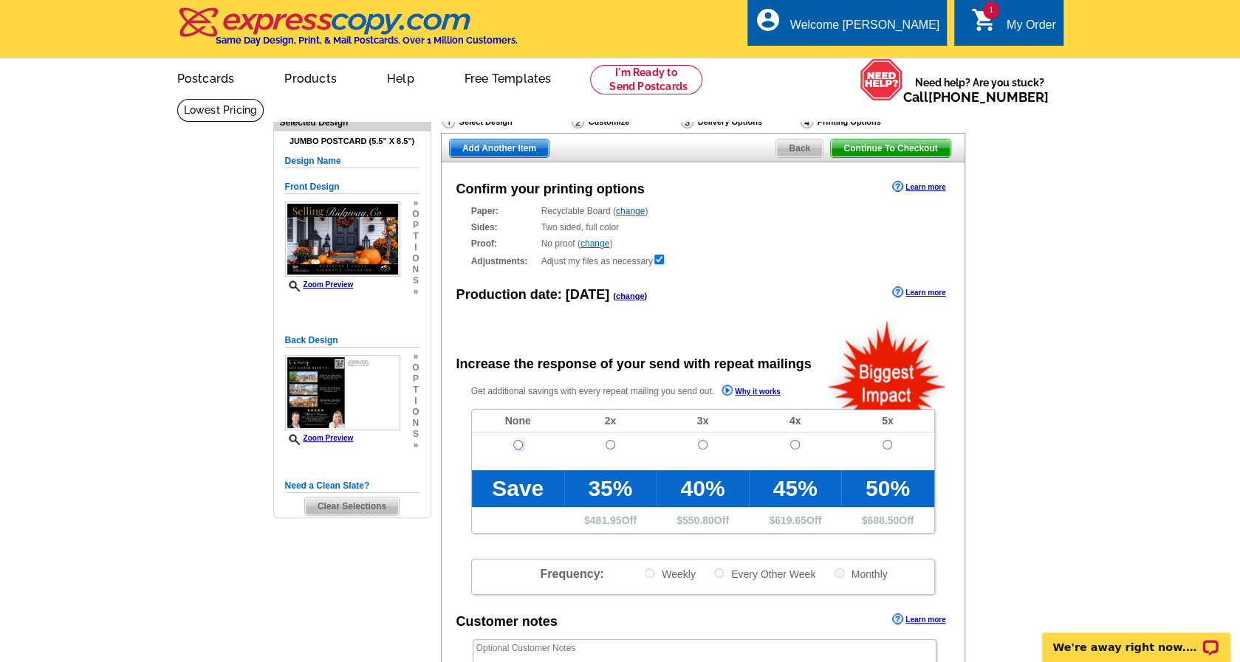
click at [515, 442] on input "radio" at bounding box center [518, 445] width 10 height 10
radio input "true"
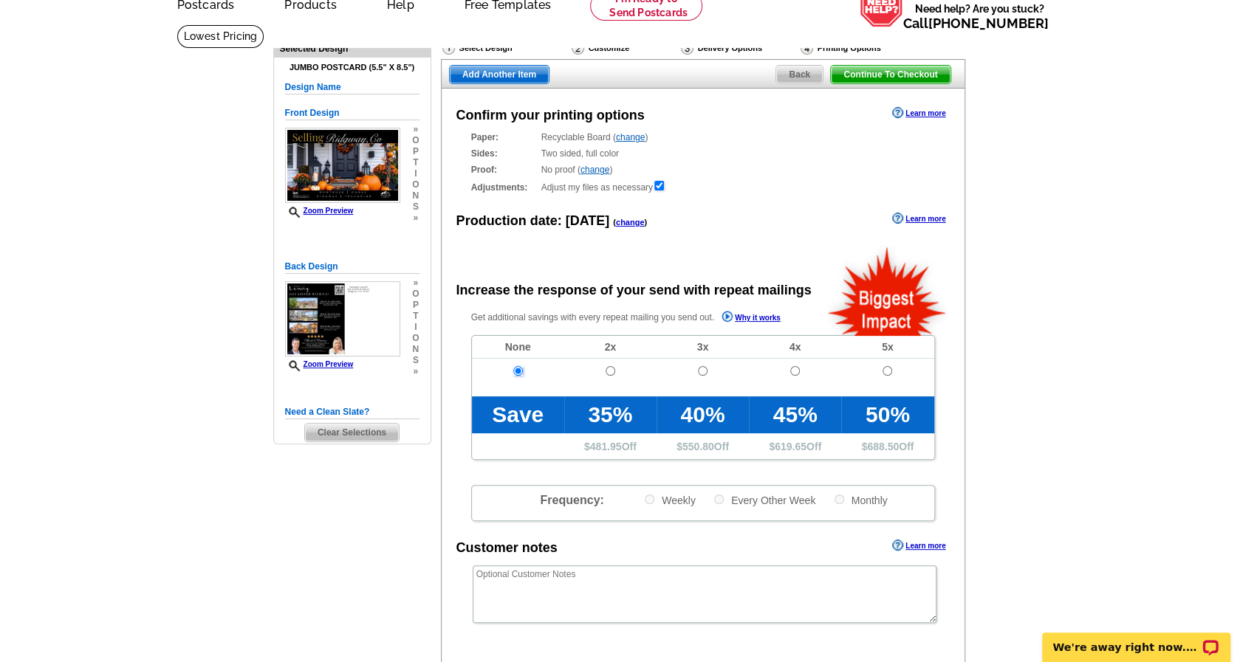
scroll to position [222, 0]
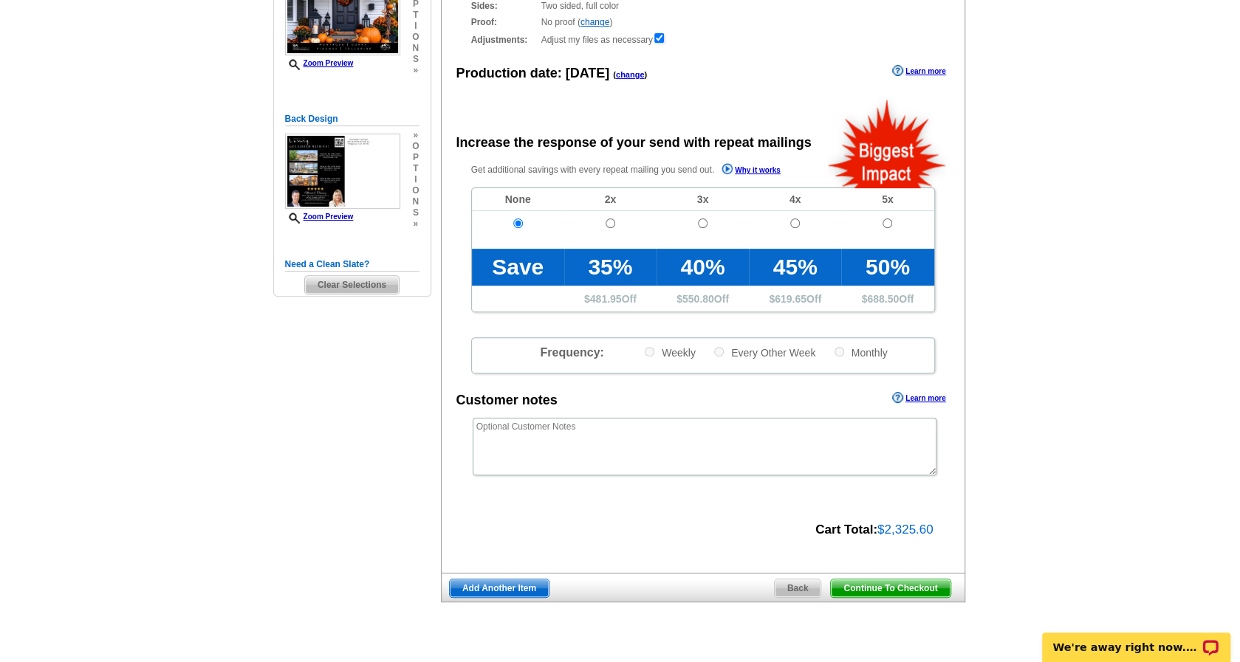
click at [901, 585] on span "Continue To Checkout" at bounding box center [890, 589] width 119 height 18
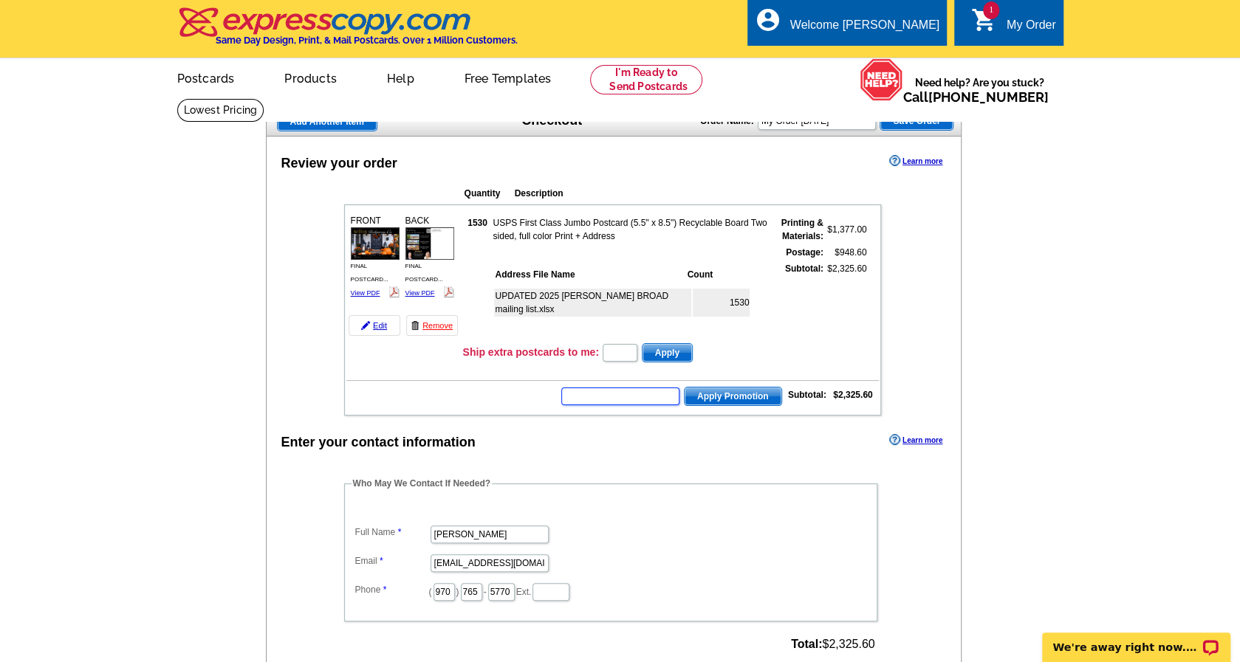
click at [637, 393] on input "text" at bounding box center [620, 397] width 118 height 18
paste input "HURRY40"
type input "HURRY40"
click at [737, 397] on span "Apply Promotion" at bounding box center [733, 397] width 97 height 18
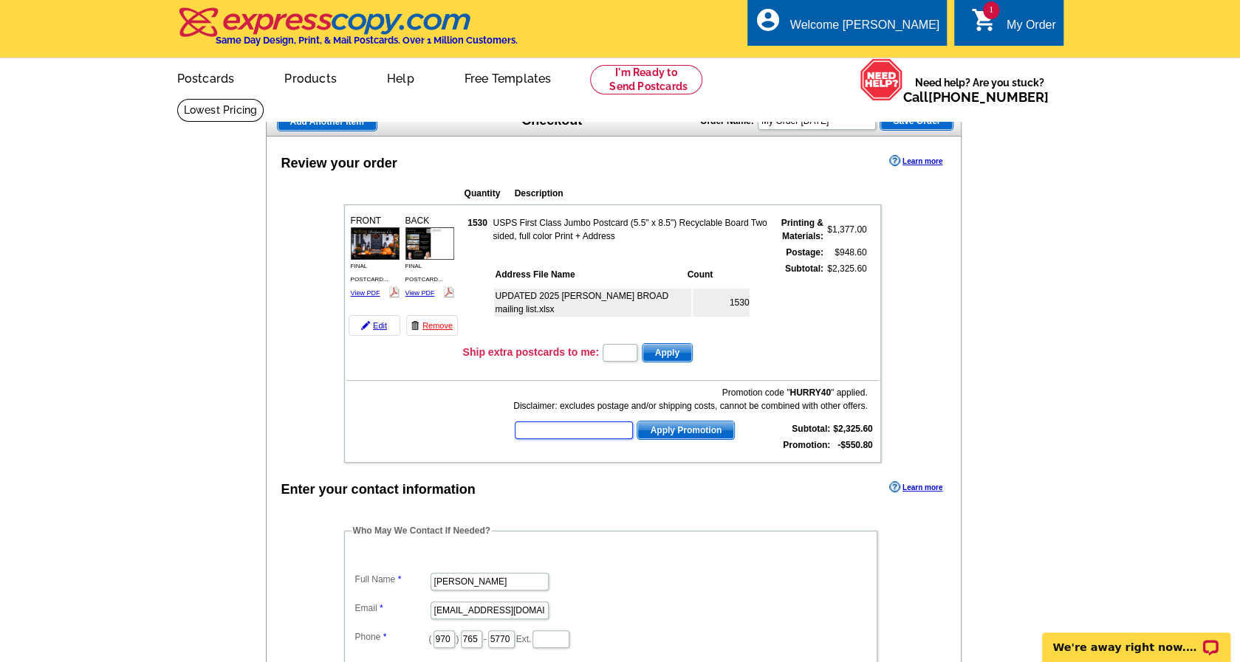
click at [563, 431] on input "text" at bounding box center [574, 431] width 118 height 18
paste input "PMUSA50"
type input "PMUSA50"
click at [696, 431] on span "Apply Promotion" at bounding box center [685, 431] width 97 height 18
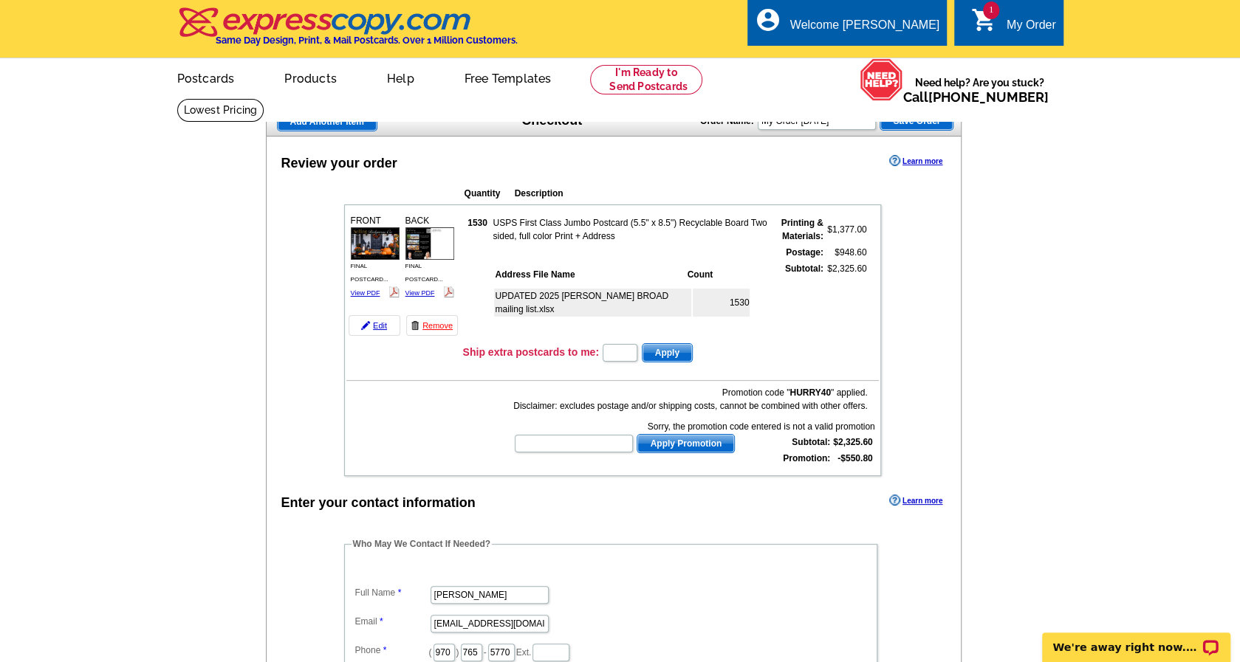
click at [924, 122] on span "Save Order" at bounding box center [916, 121] width 72 height 18
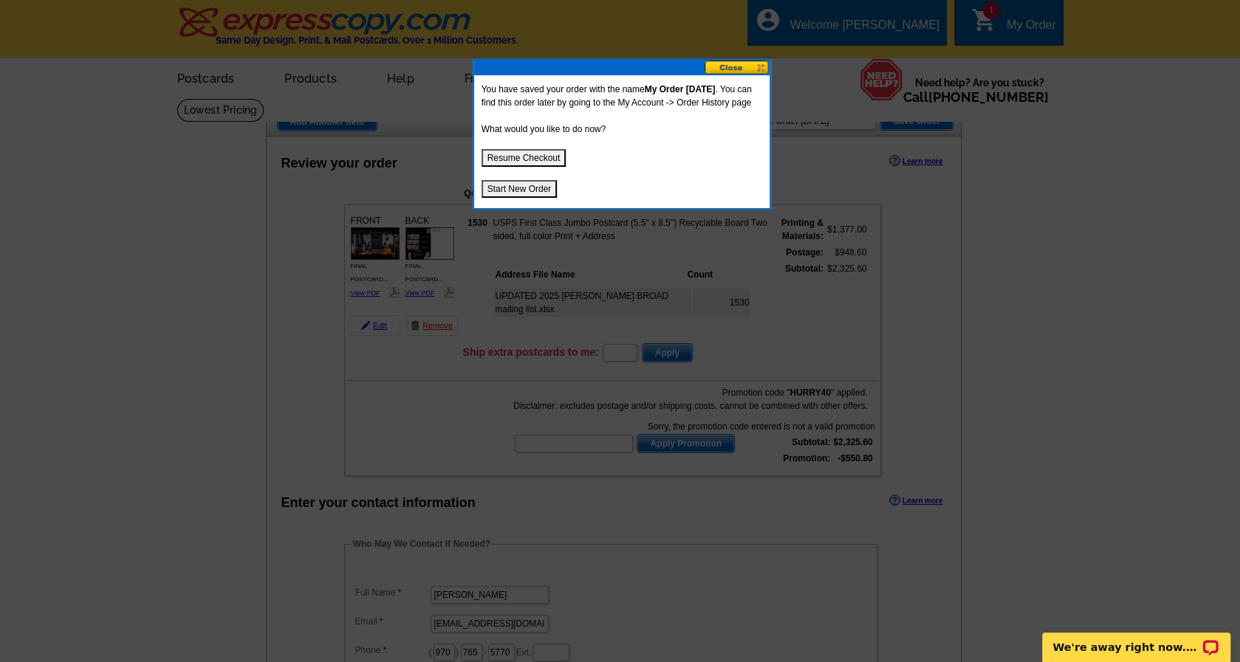
click at [732, 66] on button at bounding box center [736, 68] width 65 height 14
